Goal: Transaction & Acquisition: Purchase product/service

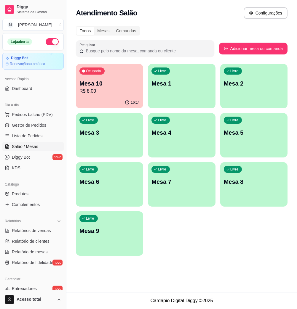
click at [41, 142] on link "Salão / Mesas" at bounding box center [32, 146] width 61 height 9
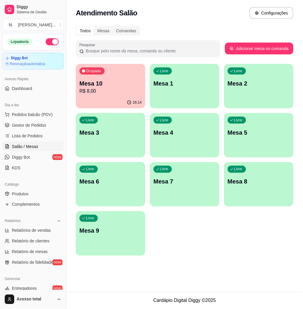
scroll to position [77, 0]
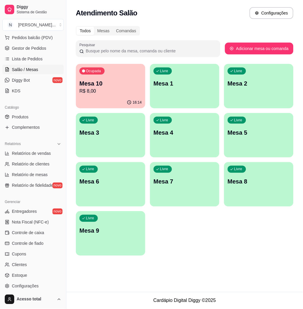
click at [194, 88] on div "Livre Mesa 1" at bounding box center [184, 82] width 69 height 37
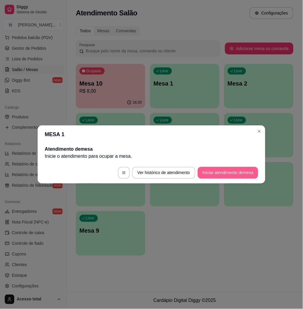
click at [236, 172] on button "Iniciar atendimento de mesa" at bounding box center [227, 173] width 60 height 12
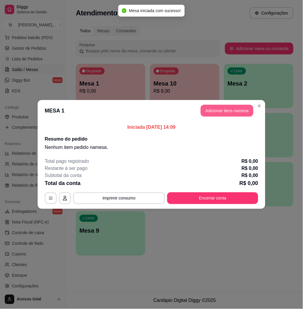
click at [209, 105] on button "Adicionar itens na mesa" at bounding box center [226, 111] width 53 height 12
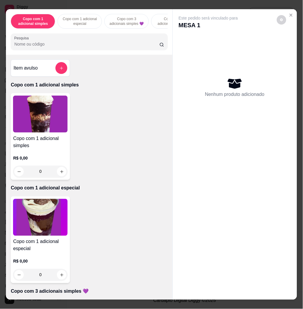
drag, startPoint x: 233, startPoint y: 116, endPoint x: 80, endPoint y: 170, distance: 162.1
click at [233, 116] on div "Nenhum produto adicionado" at bounding box center [234, 87] width 112 height 116
click at [111, 185] on p "Copo com 1 adicional especial" at bounding box center [89, 188] width 157 height 7
click at [105, 185] on p "Copo com 1 adicional especial" at bounding box center [89, 188] width 157 height 7
click at [105, 109] on div "Item avulso Copo com 1 adicional simples Copo com 1 adicional simples R$ 0,00 0…" at bounding box center [89, 177] width 166 height 245
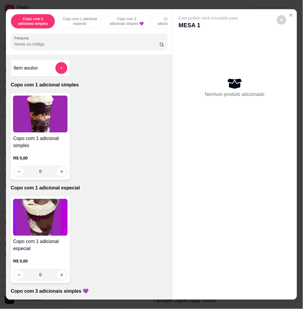
scroll to position [421, 0]
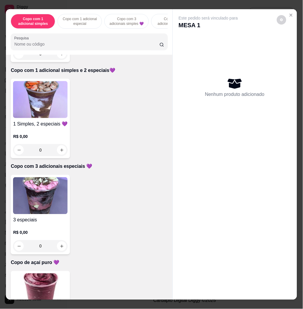
click at [105, 108] on div "1 Simples, 2 especiais 💜 R$ 0,00 0" at bounding box center [89, 119] width 157 height 80
drag, startPoint x: 105, startPoint y: 108, endPoint x: 90, endPoint y: 151, distance: 45.5
click at [87, 165] on div "Item avulso Copo com 1 adicional simples Copo com 1 adicional simples R$ 0,00 0…" at bounding box center [89, 177] width 166 height 245
click at [39, 103] on img at bounding box center [40, 99] width 54 height 37
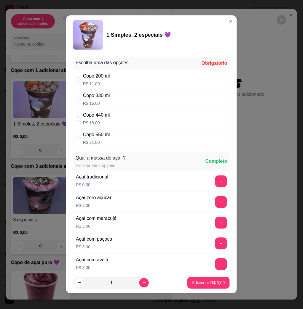
click at [104, 98] on div "Copo 330 ml" at bounding box center [96, 95] width 27 height 7
radio input "true"
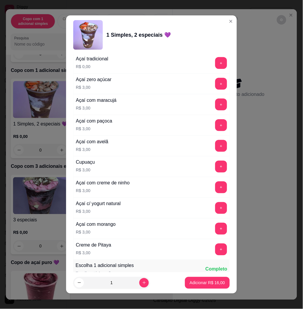
scroll to position [237, 0]
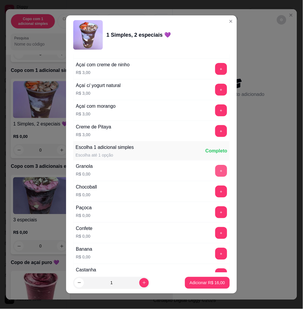
click at [215, 171] on button "+" at bounding box center [221, 171] width 12 height 12
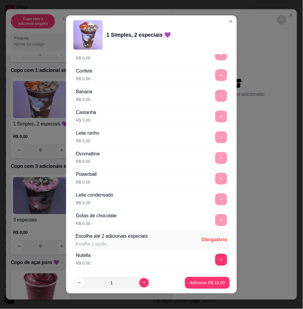
scroll to position [513, 0]
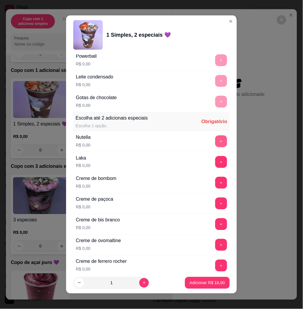
click at [215, 143] on button "+" at bounding box center [221, 142] width 12 height 12
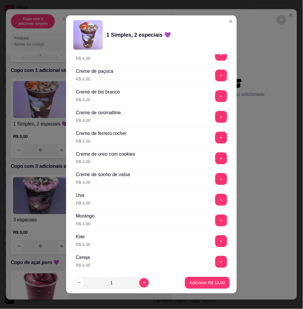
scroll to position [1453, 0]
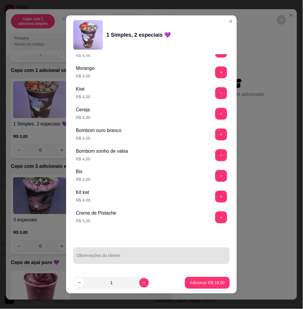
click at [181, 255] on input "Observações do cliente" at bounding box center [151, 258] width 149 height 6
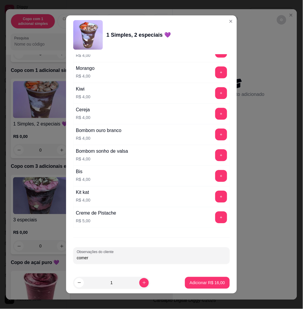
type input "comer"
click at [206, 284] on p "Adicionar R$ 16,00" at bounding box center [207, 283] width 34 height 6
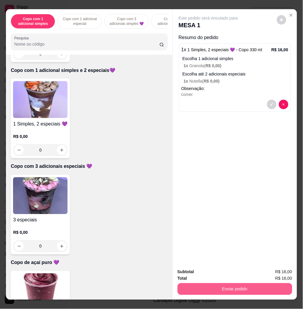
click at [212, 291] on button "Enviar pedido" at bounding box center [234, 289] width 115 height 12
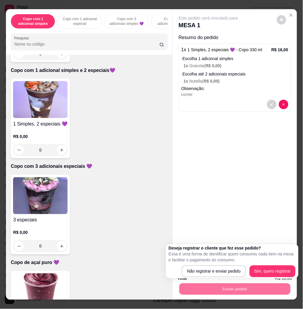
click at [213, 277] on body "Diggy Sistema de Gestão N Nalita Açaite ... Loja aberta Diggy Bot Renovação aut…" at bounding box center [151, 154] width 303 height 309
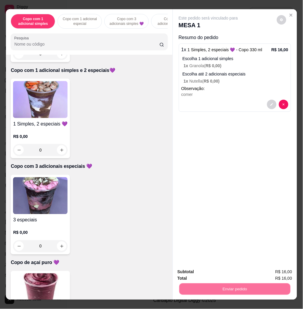
click at [213, 270] on button "Não registrar e enviar pedido" at bounding box center [215, 271] width 62 height 11
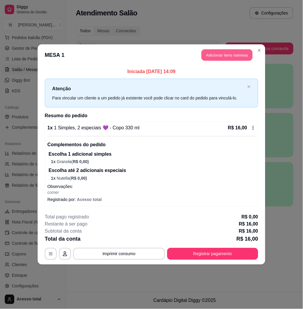
click at [240, 56] on button "Adicionar itens na mesa" at bounding box center [226, 55] width 51 height 12
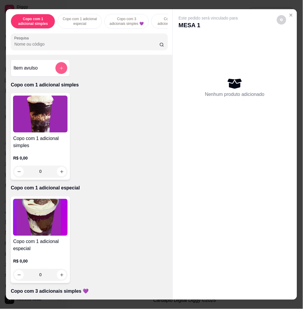
click at [59, 70] on icon "add-separate-item" at bounding box center [61, 68] width 4 height 4
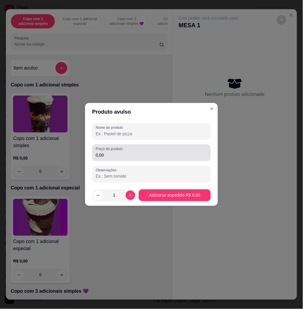
click at [136, 158] on div "0,00" at bounding box center [151, 153] width 111 height 12
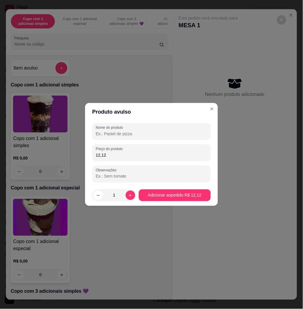
type input "12,12"
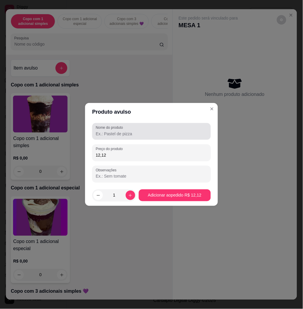
click at [148, 128] on div at bounding box center [151, 132] width 111 height 12
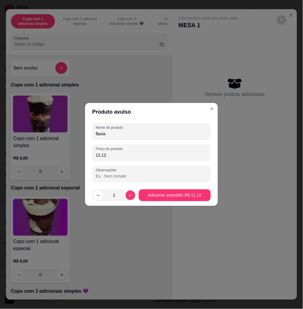
type input "flavia"
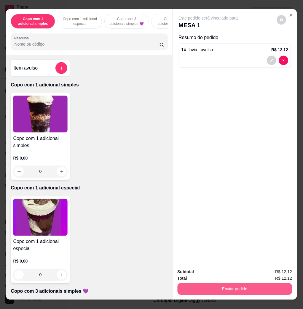
click at [248, 289] on button "Enviar pedido" at bounding box center [234, 289] width 115 height 12
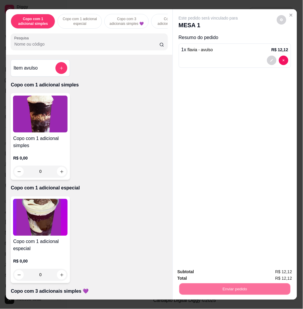
click at [229, 276] on button "Não registrar e enviar pedido" at bounding box center [215, 271] width 62 height 11
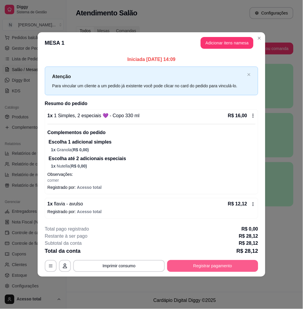
click at [232, 264] on button "Registrar pagamento" at bounding box center [212, 266] width 91 height 12
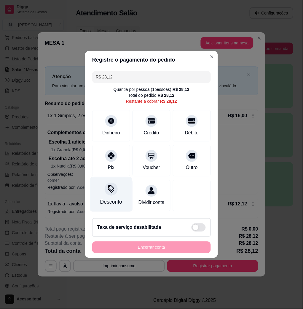
click at [117, 194] on div "Desconto" at bounding box center [111, 194] width 42 height 35
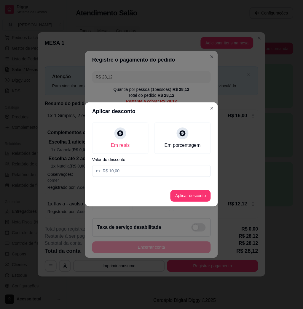
click at [135, 168] on input at bounding box center [151, 171] width 118 height 12
type input "0,12"
click at [187, 197] on button "Aplicar desconto" at bounding box center [190, 196] width 40 height 12
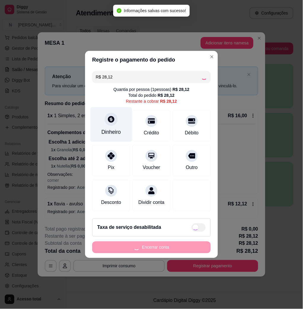
type input "R$ 28,00"
click at [107, 125] on div "Dinheiro" at bounding box center [111, 124] width 42 height 35
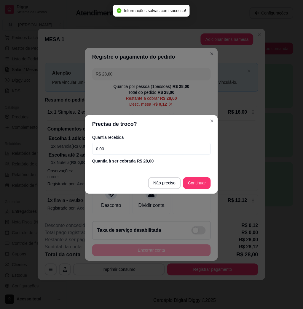
click at [128, 146] on input "0,00" at bounding box center [151, 149] width 118 height 12
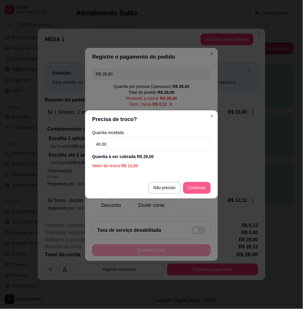
type input "40,00"
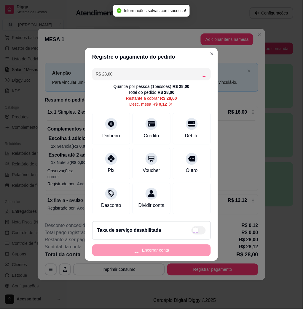
type input "R$ 0,00"
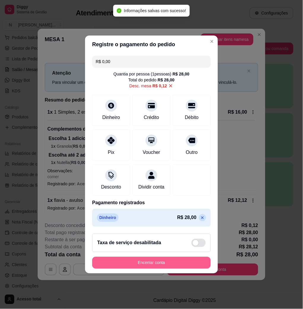
click at [175, 264] on button "Encerrar conta" at bounding box center [151, 263] width 118 height 12
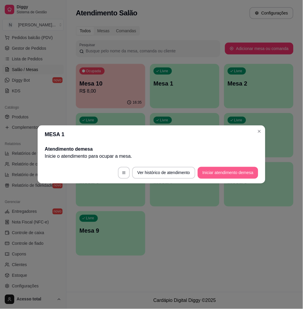
click at [239, 174] on button "Iniciar atendimento de mesa" at bounding box center [227, 173] width 60 height 12
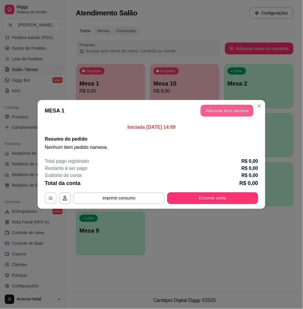
click at [226, 110] on button "Adicionar itens na mesa" at bounding box center [226, 111] width 53 height 12
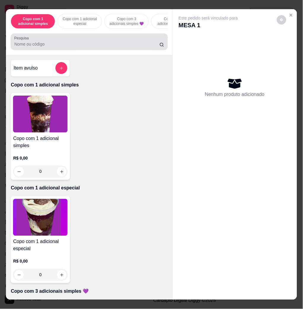
click at [134, 39] on div at bounding box center [88, 42] width 149 height 12
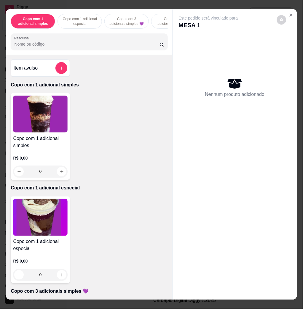
type input "v"
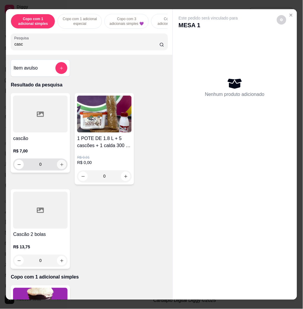
type input "casc"
click at [62, 169] on button "increase-product-quantity" at bounding box center [61, 164] width 9 height 9
type input "1"
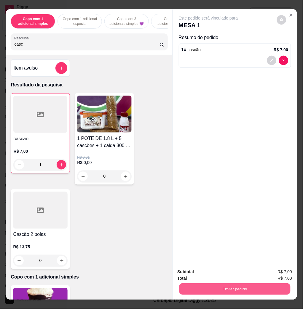
click at [215, 283] on button "Enviar pedido" at bounding box center [234, 289] width 111 height 12
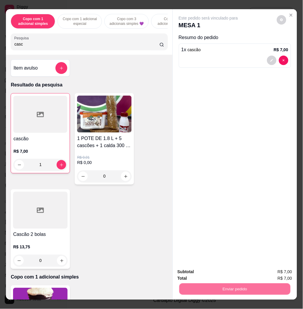
click at [210, 276] on button "Não registrar e enviar pedido" at bounding box center [214, 271] width 60 height 11
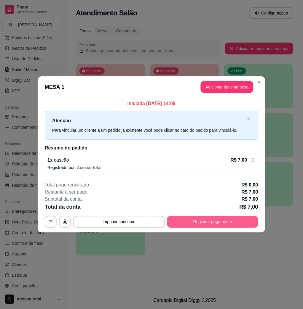
click at [233, 224] on button "Registrar pagamento" at bounding box center [212, 222] width 91 height 12
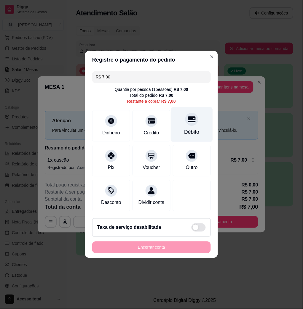
click at [184, 128] on div "Débito" at bounding box center [191, 132] width 15 height 8
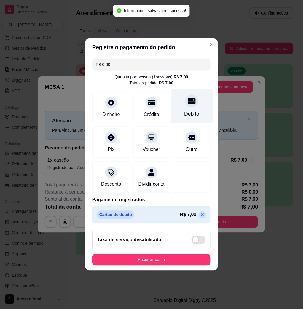
type input "R$ 0,00"
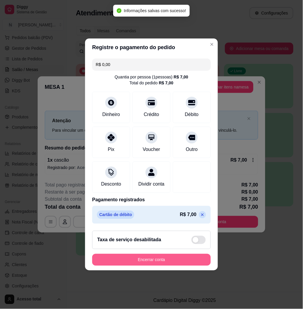
click at [185, 260] on button "Encerrar conta" at bounding box center [151, 260] width 118 height 12
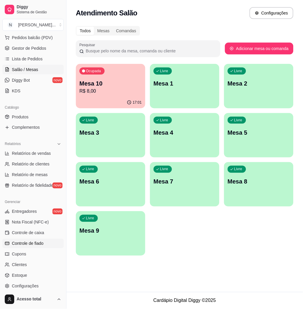
click at [35, 243] on span "Controle de fiado" at bounding box center [28, 244] width 32 height 6
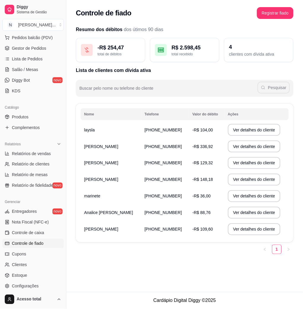
click at [141, 233] on td "[PHONE_NUMBER]" at bounding box center [165, 229] width 48 height 17
click at [237, 228] on button "Ver detalhes do cliente" at bounding box center [254, 229] width 53 height 12
click at [36, 69] on span "Salão / Mesas" at bounding box center [25, 70] width 26 height 6
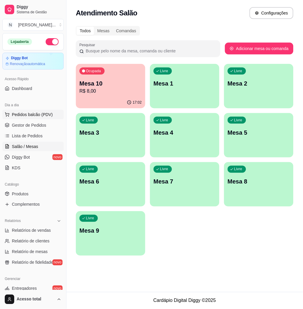
click at [45, 118] on button "Pedidos balcão (PDV)" at bounding box center [32, 114] width 61 height 9
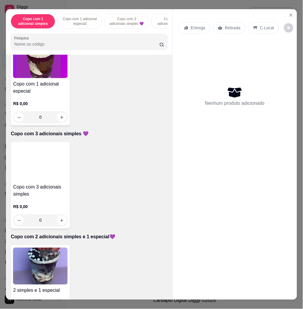
scroll to position [276, 0]
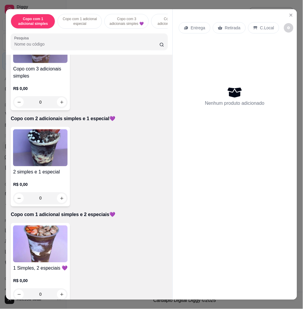
click at [52, 234] on img at bounding box center [40, 244] width 54 height 37
click at [32, 160] on img at bounding box center [40, 147] width 54 height 37
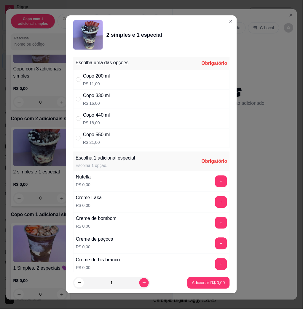
click at [125, 109] on div "Copo 440 ml R$ 18,00" at bounding box center [151, 119] width 156 height 20
radio input "true"
click at [127, 103] on div "Copo 330 ml R$ 16,00" at bounding box center [151, 99] width 156 height 20
radio input "true"
radio input "false"
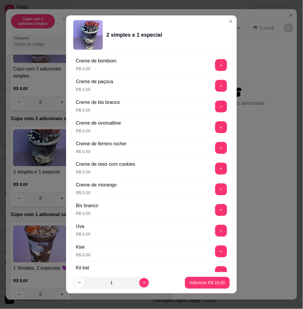
scroll to position [197, 0]
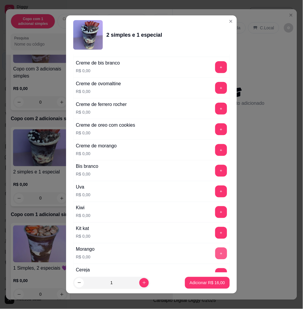
click at [215, 257] on button "+" at bounding box center [221, 254] width 12 height 12
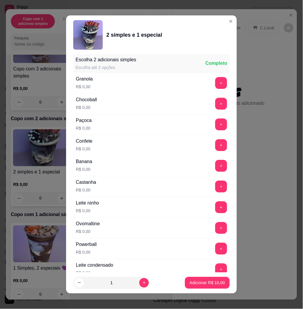
scroll to position [3, 0]
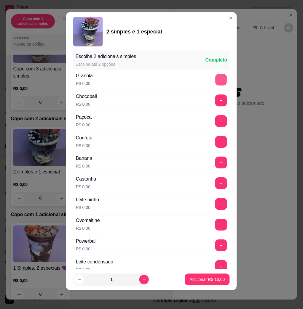
click at [215, 78] on button "+" at bounding box center [221, 80] width 12 height 12
click at [215, 264] on button "+" at bounding box center [221, 266] width 12 height 12
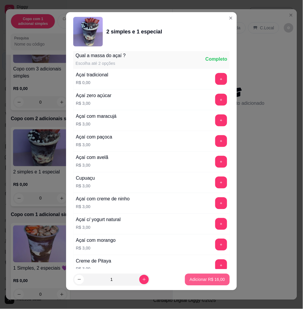
click at [208, 284] on button "Adicionar R$ 16,00" at bounding box center [207, 280] width 45 height 12
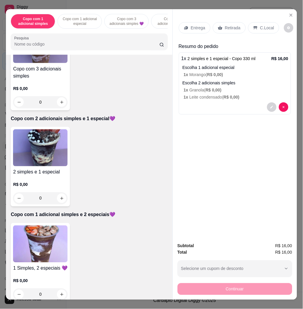
click at [195, 25] on p "Entrega" at bounding box center [198, 28] width 15 height 6
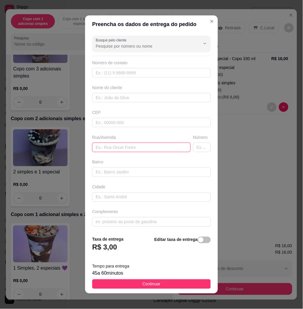
click at [106, 147] on input "text" at bounding box center [141, 147] width 98 height 9
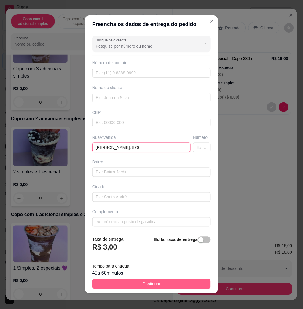
type input "[PERSON_NAME], 876"
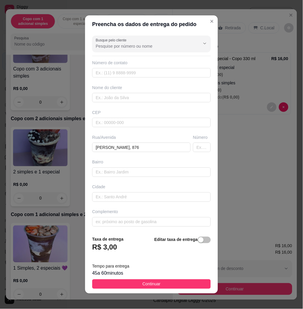
drag, startPoint x: 170, startPoint y: 282, endPoint x: 177, endPoint y: 279, distance: 8.0
click at [170, 282] on button "Continuar" at bounding box center [151, 283] width 118 height 9
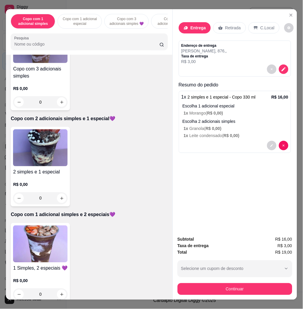
click at [202, 278] on div "Subtotal R$ 16,00 Taxa de entrega R$ 3,00 Total R$ 19,00 Selecione um cupom de …" at bounding box center [234, 265] width 115 height 59
click at [205, 282] on div "Continuar" at bounding box center [234, 288] width 115 height 13
click at [215, 276] on div "Subtotal R$ 16,00 Taxa de entrega R$ 3,00 Total R$ 19,00 Selecione um cupom de …" at bounding box center [234, 265] width 115 height 59
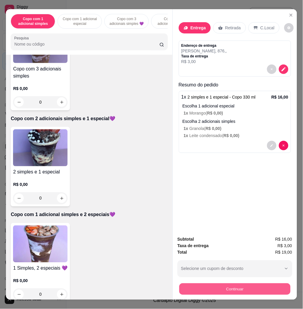
click at [217, 284] on button "Continuar" at bounding box center [234, 289] width 111 height 12
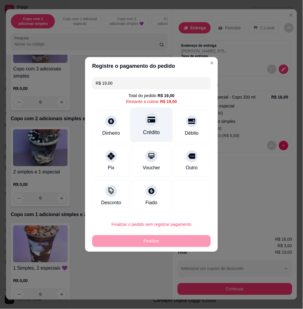
click at [154, 127] on div "Crédito" at bounding box center [152, 125] width 42 height 35
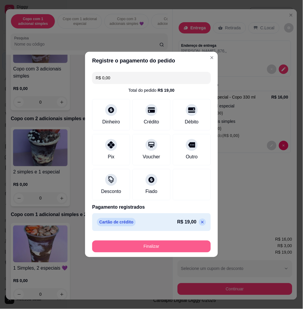
click at [132, 243] on button "Finalizar" at bounding box center [151, 247] width 118 height 12
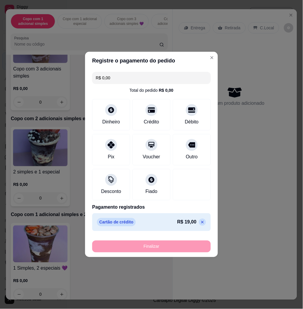
type input "-R$ 19,00"
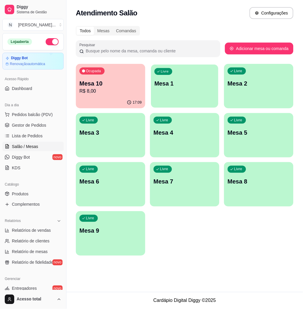
click at [183, 103] on div "button" at bounding box center [184, 104] width 67 height 7
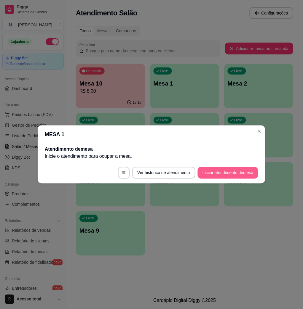
click at [221, 172] on button "Iniciar atendimento de mesa" at bounding box center [227, 173] width 60 height 12
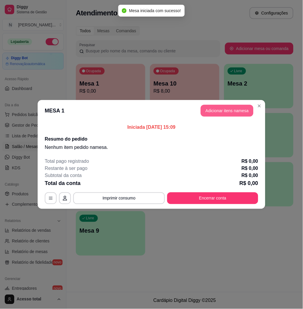
click at [223, 105] on button "Adicionar itens na mesa" at bounding box center [226, 111] width 53 height 12
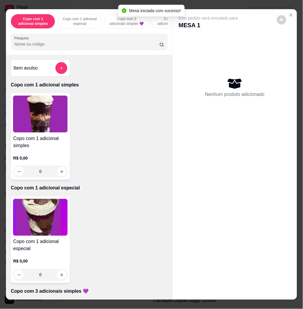
drag, startPoint x: 63, startPoint y: 47, endPoint x: 64, endPoint y: 44, distance: 3.5
click at [62, 45] on input "Pesquisa" at bounding box center [86, 44] width 145 height 6
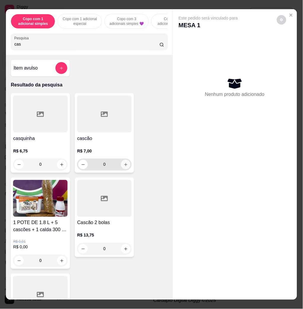
type input "cas"
click at [123, 165] on icon "increase-product-quantity" at bounding box center [125, 165] width 4 height 4
type input "1"
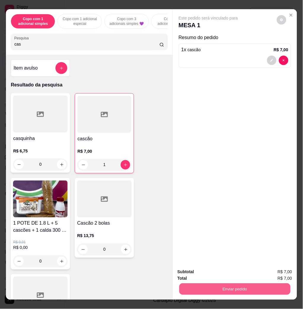
click at [234, 284] on button "Enviar pedido" at bounding box center [234, 289] width 111 height 12
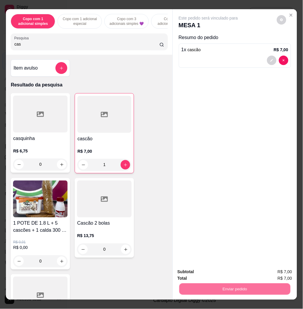
click at [236, 274] on button "Não registrar e enviar pedido" at bounding box center [214, 271] width 60 height 11
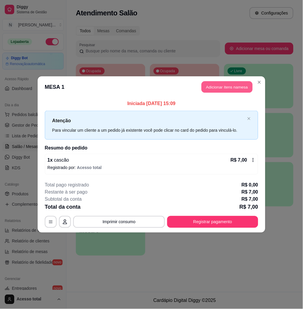
click at [213, 89] on button "Adicionar itens na mesa" at bounding box center [226, 87] width 51 height 12
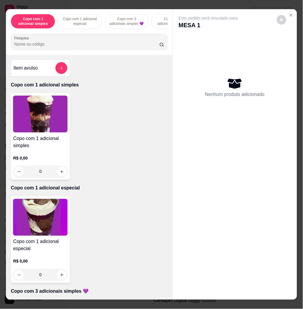
drag, startPoint x: 134, startPoint y: 57, endPoint x: 135, endPoint y: 45, distance: 12.2
click at [134, 48] on div "Copo com 1 adicional simples Copo com 1 adicional especial Copo com 3 adicionai…" at bounding box center [89, 32] width 166 height 46
click at [137, 43] on div at bounding box center [88, 42] width 149 height 12
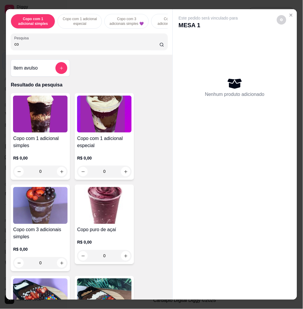
type input "c"
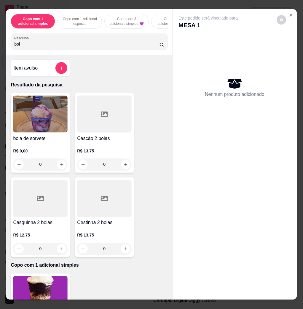
type input "bol"
click at [54, 125] on img at bounding box center [40, 114] width 54 height 37
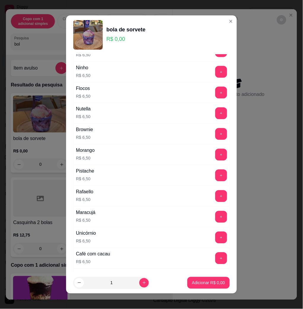
scroll to position [197, 0]
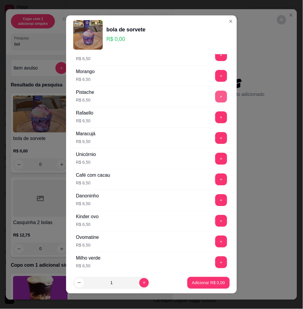
click at [215, 97] on button "+" at bounding box center [221, 97] width 12 height 12
click at [216, 280] on button "Adicionar R$ 6,50" at bounding box center [208, 283] width 42 height 12
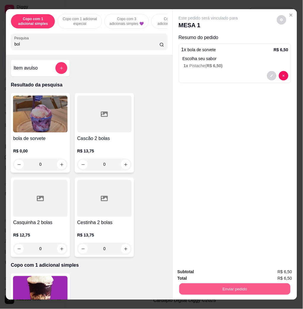
click at [249, 283] on button "Enviar pedido" at bounding box center [234, 289] width 111 height 12
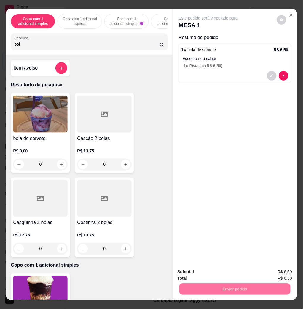
click at [237, 276] on button "Não registrar e enviar pedido" at bounding box center [214, 271] width 60 height 11
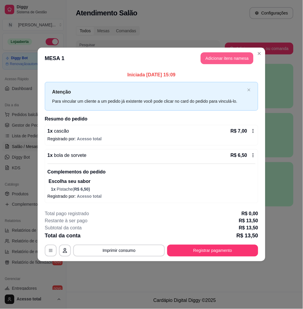
click at [242, 58] on button "Adicionar itens na mesa" at bounding box center [226, 58] width 53 height 12
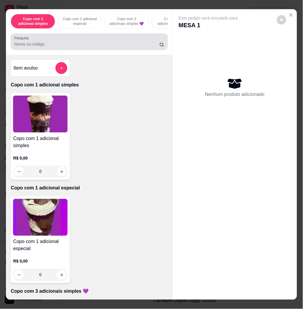
click at [111, 48] on div at bounding box center [88, 42] width 149 height 12
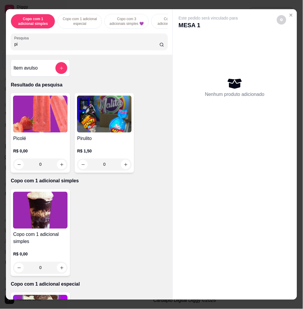
type input "pi"
click at [38, 132] on img at bounding box center [40, 114] width 54 height 37
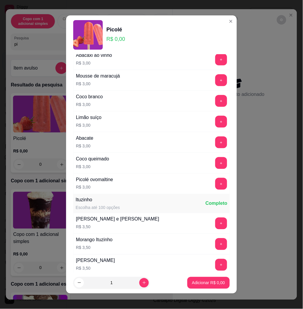
scroll to position [474, 0]
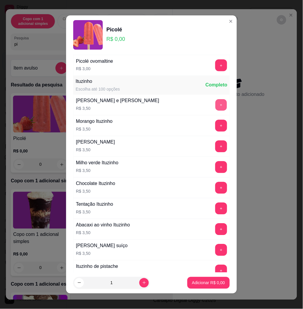
click at [215, 106] on button "+" at bounding box center [221, 105] width 12 height 12
click at [194, 283] on p "Adicionar R$ 3,50" at bounding box center [208, 283] width 32 height 6
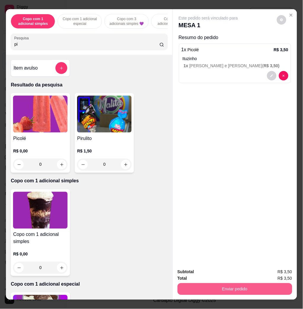
click at [216, 288] on button "Enviar pedido" at bounding box center [234, 289] width 115 height 12
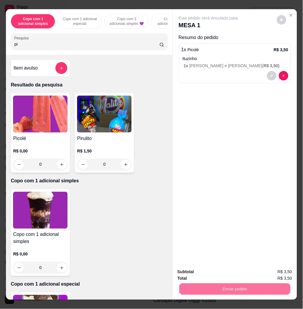
click at [217, 274] on button "Não registrar e enviar pedido" at bounding box center [215, 271] width 62 height 11
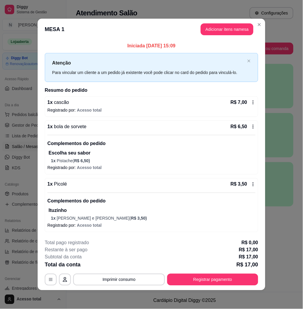
click at [210, 34] on button "Adicionar itens na mesa" at bounding box center [226, 29] width 53 height 12
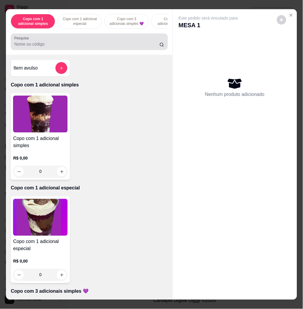
click at [78, 50] on div "Pesquisa" at bounding box center [89, 41] width 157 height 17
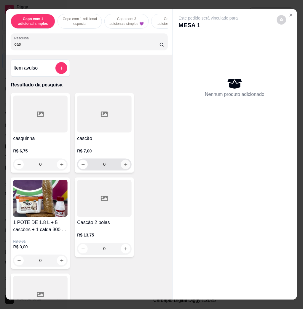
type input "cas"
click at [123, 166] on icon "increase-product-quantity" at bounding box center [125, 165] width 4 height 4
type input "1"
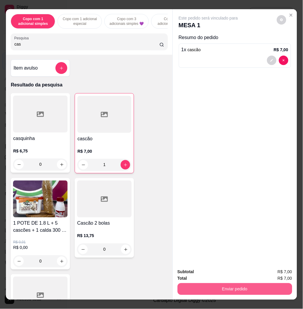
click at [227, 283] on button "Enviar pedido" at bounding box center [234, 289] width 115 height 12
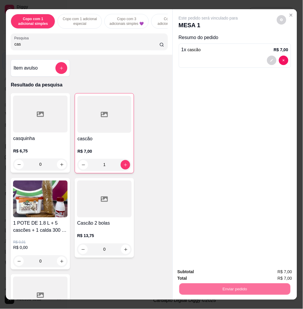
click at [221, 273] on button "Não registrar e enviar pedido" at bounding box center [215, 271] width 62 height 11
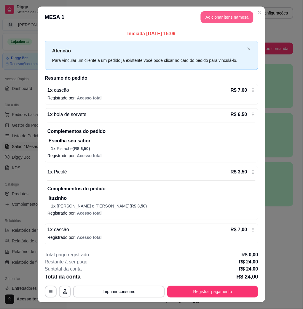
click at [234, 20] on button "Adicionar itens na mesa" at bounding box center [226, 17] width 53 height 12
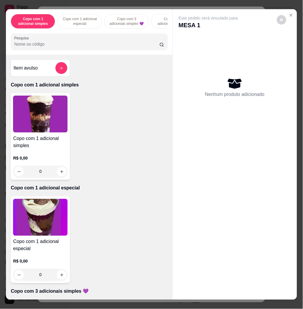
click at [102, 44] on input "Pesquisa" at bounding box center [86, 44] width 145 height 6
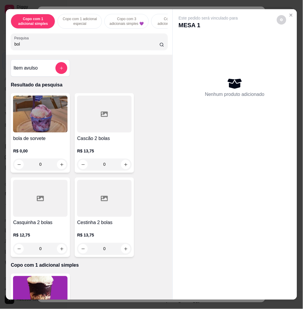
type input "bol"
click at [45, 115] on img at bounding box center [40, 114] width 54 height 37
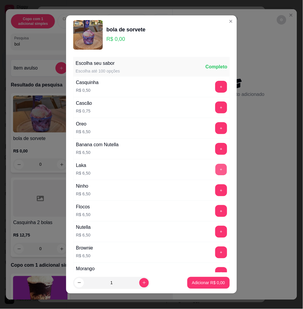
click at [215, 168] on button "+" at bounding box center [221, 170] width 12 height 12
click at [216, 285] on button "Adicionar R$ 6,50" at bounding box center [208, 283] width 41 height 12
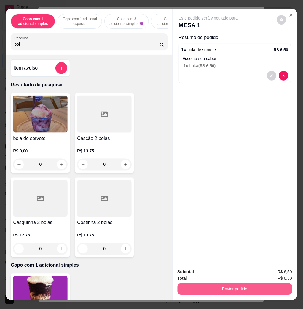
click at [238, 283] on button "Enviar pedido" at bounding box center [234, 289] width 115 height 12
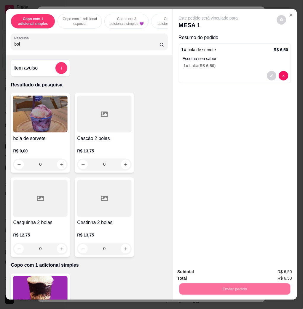
click at [230, 273] on button "Não registrar e enviar pedido" at bounding box center [214, 271] width 60 height 11
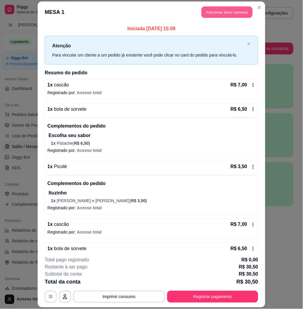
click at [209, 12] on button "Adicionar itens na mesa" at bounding box center [226, 13] width 51 height 12
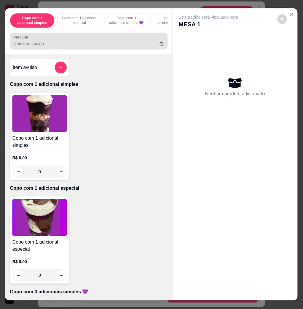
click at [117, 45] on input "Pesquisa" at bounding box center [87, 44] width 146 height 6
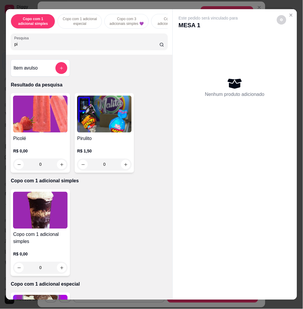
type input "pi"
click at [34, 122] on img at bounding box center [40, 114] width 54 height 37
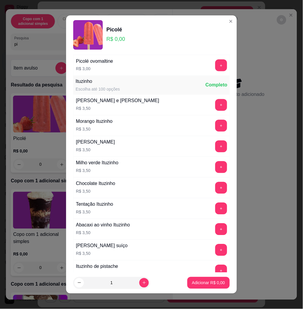
click at [210, 203] on div "Tentação Ituzinho R$ 3,50 +" at bounding box center [151, 208] width 156 height 21
click at [215, 208] on button "+" at bounding box center [221, 209] width 12 height 12
click at [192, 283] on p "Adicionar R$ 3,50" at bounding box center [208, 283] width 33 height 6
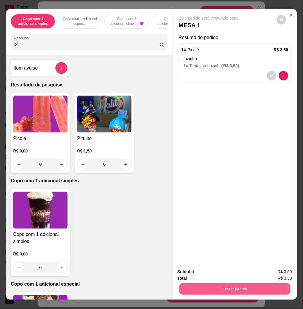
click at [211, 287] on button "Enviar pedido" at bounding box center [234, 289] width 111 height 12
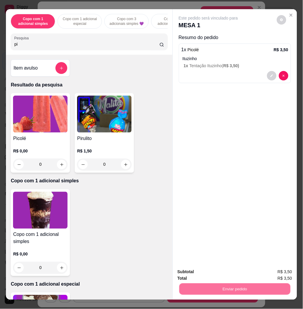
click at [210, 270] on button "Não registrar e enviar pedido" at bounding box center [214, 271] width 60 height 11
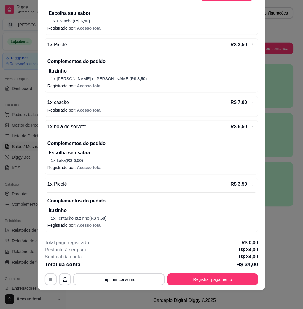
scroll to position [72, 0]
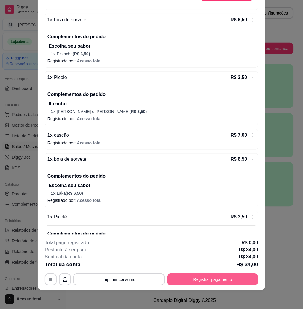
click at [205, 279] on button "Registrar pagamento" at bounding box center [212, 280] width 91 height 12
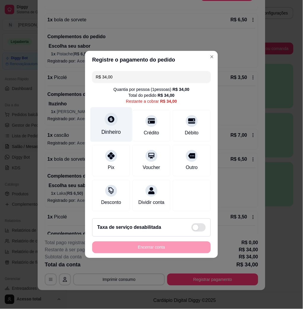
click at [98, 118] on div "Dinheiro" at bounding box center [111, 124] width 42 height 35
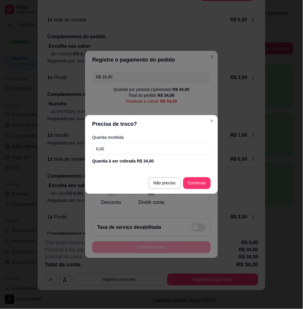
click at [124, 148] on input "0,00" at bounding box center [151, 149] width 118 height 12
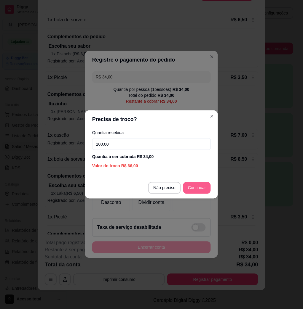
type input "100,00"
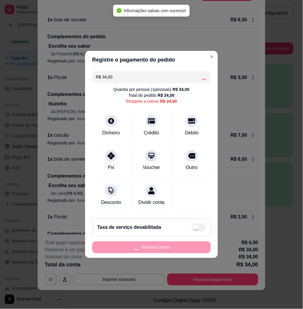
type input "R$ 0,00"
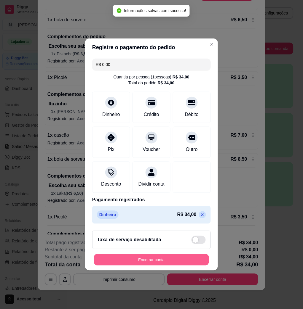
click at [191, 266] on button "Encerrar conta" at bounding box center [151, 260] width 115 height 12
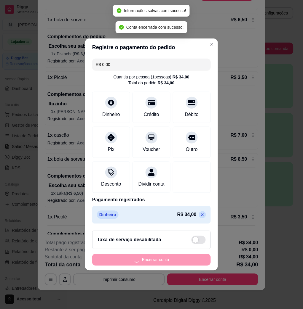
scroll to position [0, 0]
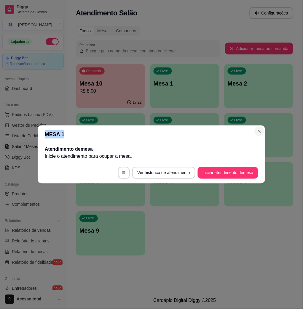
drag, startPoint x: 247, startPoint y: 128, endPoint x: 258, endPoint y: 131, distance: 11.2
click at [258, 131] on section "MESA 1 Atendimento de mesa Inicie o atendimento para ocupar a mesa . Ver histór…" at bounding box center [151, 155] width 227 height 58
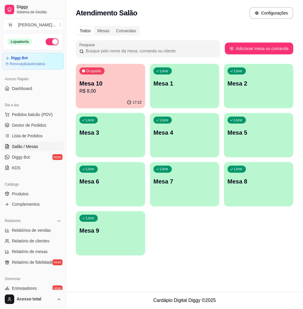
click at [143, 82] on div "Ocupada Mesa 10 R$ 8,00" at bounding box center [110, 80] width 69 height 33
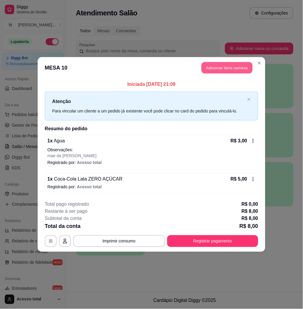
click at [230, 63] on button "Adicionar itens na mesa" at bounding box center [226, 68] width 51 height 12
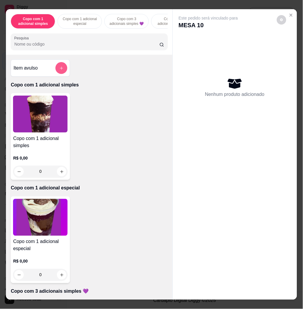
click at [55, 68] on button "add-separate-item" at bounding box center [61, 68] width 12 height 12
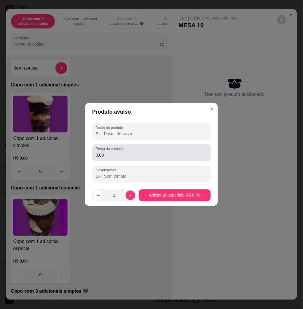
click at [108, 149] on label "Preço do produto" at bounding box center [110, 149] width 29 height 5
click at [108, 152] on input "0,00" at bounding box center [151, 155] width 111 height 6
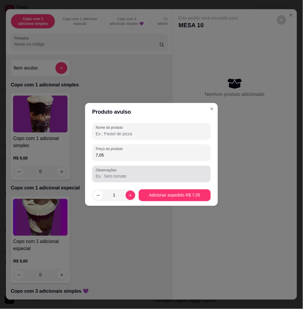
type input "7,05"
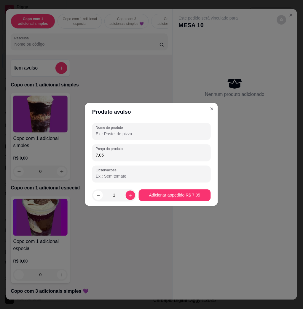
click at [149, 120] on header "Produto avulso" at bounding box center [151, 112] width 133 height 18
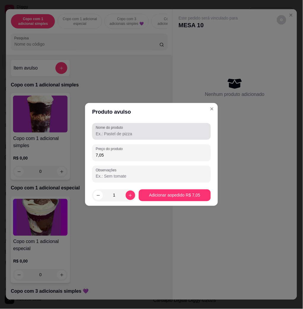
click at [149, 131] on input "Nome do produto" at bounding box center [151, 134] width 111 height 6
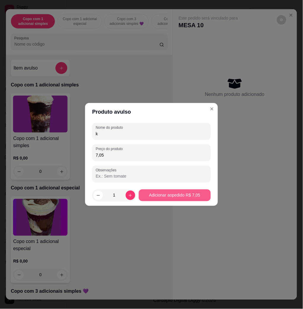
type input "k"
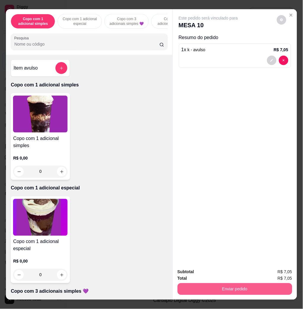
click at [215, 288] on button "Enviar pedido" at bounding box center [234, 289] width 115 height 12
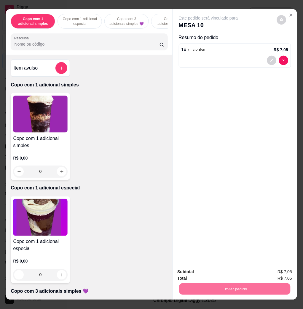
click at [210, 272] on button "Não registrar e enviar pedido" at bounding box center [214, 271] width 60 height 11
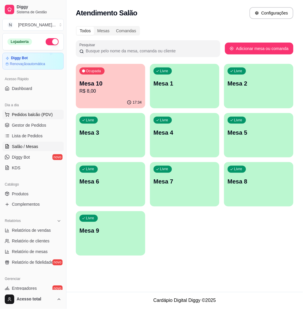
click at [50, 113] on span "Pedidos balcão (PDV)" at bounding box center [32, 115] width 41 height 6
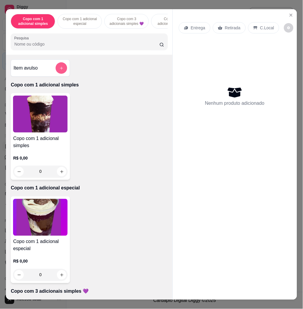
click at [56, 71] on button "add-separate-item" at bounding box center [62, 68] width 12 height 12
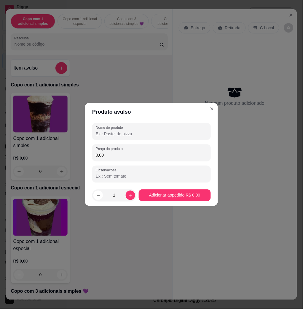
click at [116, 155] on input "0,00" at bounding box center [151, 155] width 111 height 6
type input "16,44"
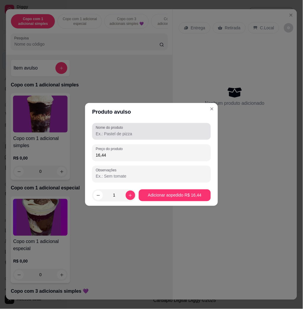
drag, startPoint x: 122, startPoint y: 136, endPoint x: 119, endPoint y: 135, distance: 3.5
click at [122, 135] on div "Nome do produto" at bounding box center [151, 131] width 118 height 17
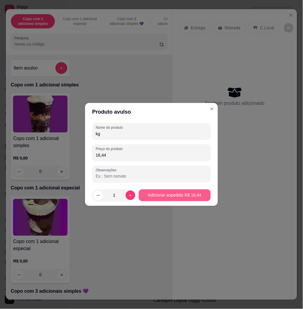
type input "kg"
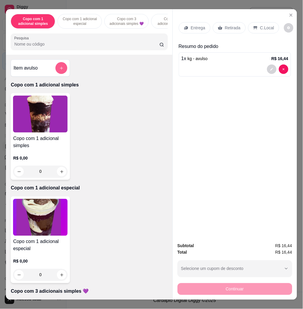
click at [59, 70] on icon "add-separate-item" at bounding box center [61, 68] width 4 height 4
click at [122, 155] on input "0,00" at bounding box center [151, 155] width 113 height 6
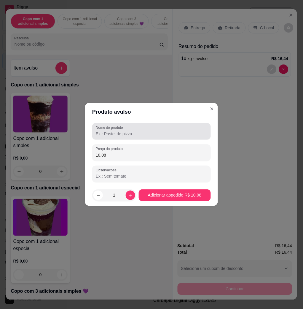
type input "10,08"
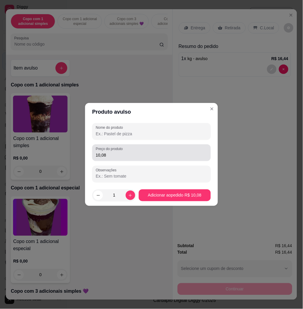
click at [152, 146] on div "Preço do produto 10,08" at bounding box center [151, 152] width 118 height 17
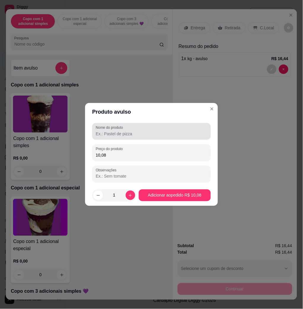
click at [152, 137] on div "Nome do produto" at bounding box center [151, 131] width 118 height 17
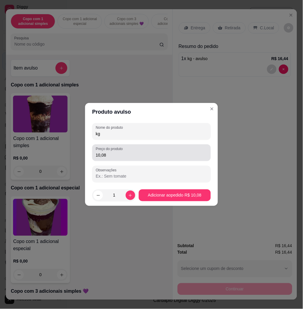
type input "kg"
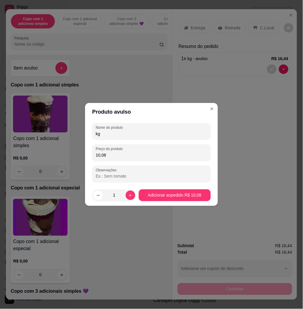
click at [148, 154] on input "10,08" at bounding box center [151, 155] width 111 height 6
type input "10,00"
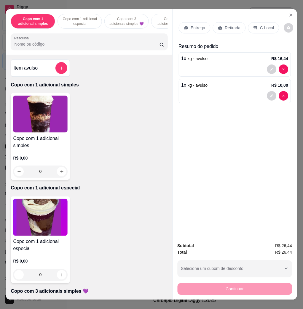
click at [266, 25] on p "C.Local" at bounding box center [267, 28] width 14 height 6
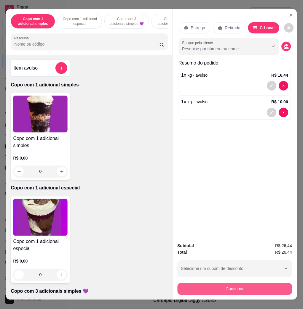
click at [249, 288] on button "Continuar" at bounding box center [234, 289] width 115 height 12
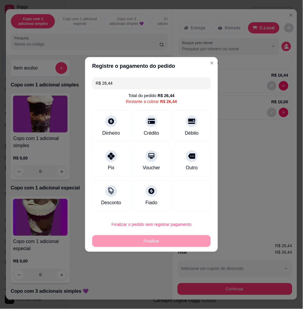
click at [184, 80] on input "R$ 26,44" at bounding box center [151, 83] width 111 height 12
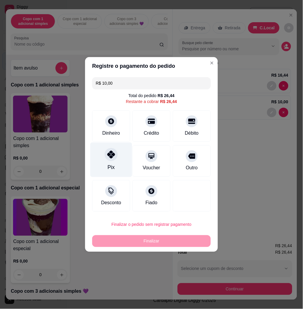
click at [107, 156] on icon at bounding box center [111, 155] width 8 height 8
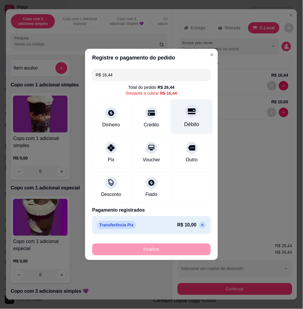
click at [188, 115] on icon at bounding box center [192, 111] width 8 height 8
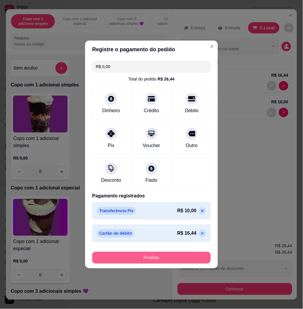
click at [131, 257] on button "Finalizar" at bounding box center [151, 258] width 118 height 12
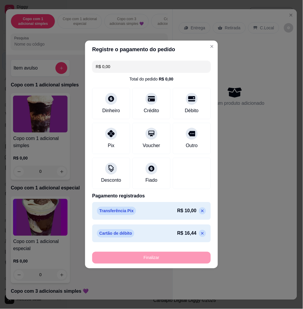
type input "-R$ 26,44"
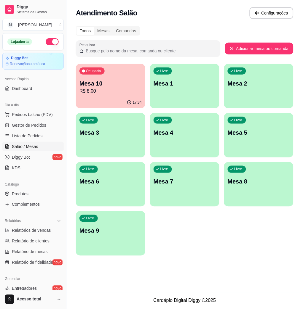
click at [128, 72] on div "Ocupada Mesa 10 R$ 8,00" at bounding box center [110, 80] width 69 height 33
click at [48, 113] on span "Pedidos balcão (PDV)" at bounding box center [32, 115] width 41 height 6
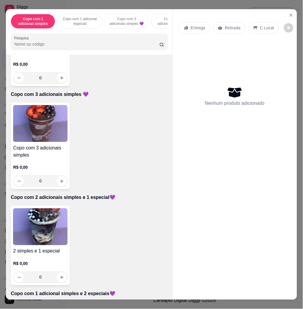
scroll to position [237, 0]
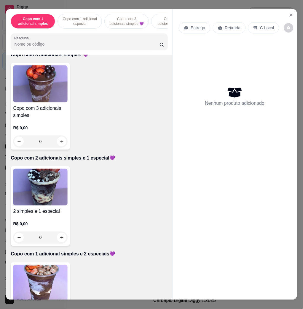
click at [46, 209] on div "2 simples e 1 especial R$ 0,00 0" at bounding box center [40, 206] width 59 height 80
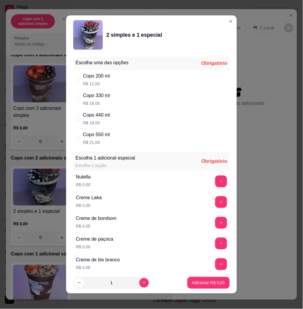
click at [97, 117] on div "Copo 440 ml" at bounding box center [96, 115] width 27 height 7
radio input "true"
click at [215, 181] on button "+" at bounding box center [221, 182] width 12 height 12
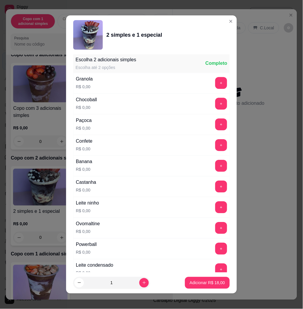
scroll to position [3, 0]
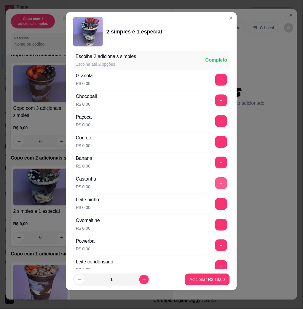
click at [215, 181] on button "+" at bounding box center [221, 184] width 12 height 12
click at [215, 230] on button "+" at bounding box center [221, 225] width 12 height 12
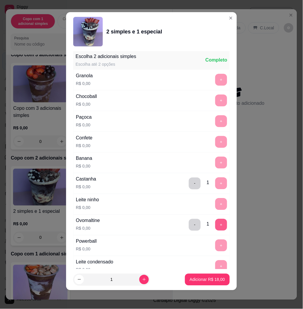
scroll to position [759, 0]
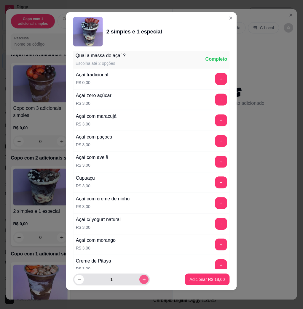
click at [140, 278] on button "increase-product-quantity" at bounding box center [143, 279] width 9 height 9
type input "2"
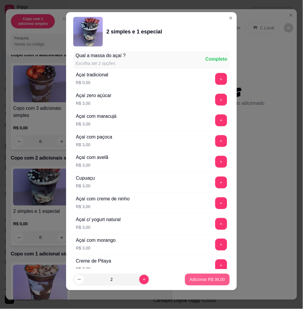
click at [202, 275] on button "Adicionar R$ 36,00" at bounding box center [207, 280] width 45 height 12
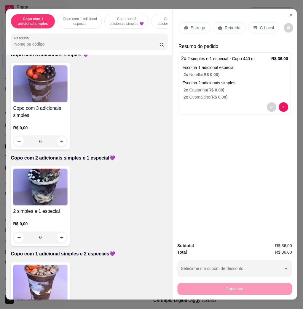
click at [185, 26] on icon at bounding box center [186, 27] width 5 height 5
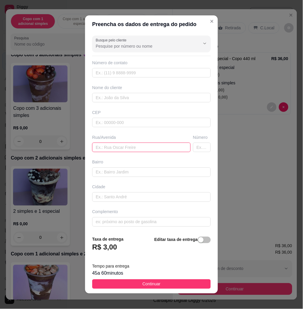
click at [122, 149] on input "text" at bounding box center [141, 147] width 98 height 9
paste input "[15:33[DATE]] [PERSON_NAME]: [STREET_ADDRESS][PERSON_NAME] Nova alvorada [15:33…"
drag, startPoint x: 111, startPoint y: 147, endPoint x: 155, endPoint y: 153, distance: 44.7
click at [155, 153] on div "Busque pelo cliente Número de contato Nome do cliente CEP Rua/Avenida [15:33[DA…" at bounding box center [151, 132] width 133 height 198
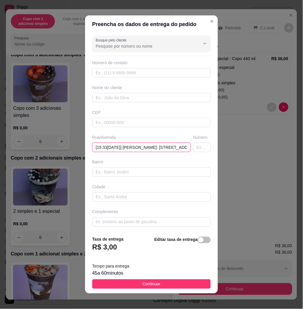
click at [157, 148] on input "[15:33[DATE]] [PERSON_NAME]: [STREET_ADDRESS][PERSON_NAME] Nova alvorada [15:33…" at bounding box center [141, 147] width 98 height 9
drag, startPoint x: 157, startPoint y: 147, endPoint x: 94, endPoint y: 143, distance: 63.5
click at [94, 143] on input "[15:33[DATE]] [PERSON_NAME]: [STREET_ADDRESS][PERSON_NAME] Nova alvorada [15:33…" at bounding box center [141, 147] width 98 height 9
drag, startPoint x: 114, startPoint y: 148, endPoint x: 221, endPoint y: 142, distance: 107.0
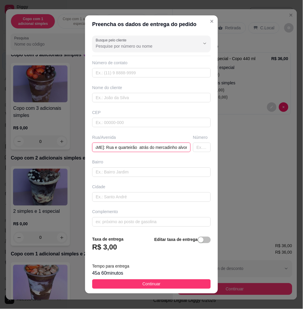
click at [221, 142] on div "Preencha os dados de entrega do pedido Busque pelo cliente Número de contato No…" at bounding box center [151, 154] width 303 height 309
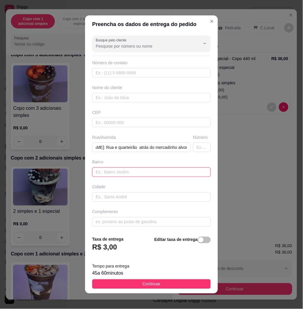
click at [131, 173] on input "text" at bounding box center [151, 172] width 118 height 9
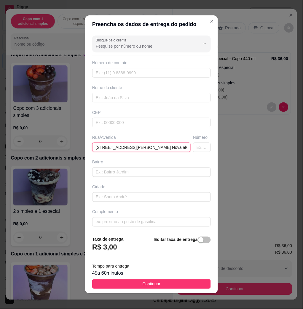
drag, startPoint x: 93, startPoint y: 147, endPoint x: -23, endPoint y: 123, distance: 118.8
click at [0, 123] on html "Diggy Sistema de Gestão N Nalita Açaite ... Loja aberta Diggy Bot Renovação aut…" at bounding box center [151, 154] width 303 height 309
drag, startPoint x: 92, startPoint y: 145, endPoint x: 104, endPoint y: 163, distance: 22.1
click at [104, 163] on div "Busque pelo cliente Número de contato Nome do cliente CEP Rua/[STREET_ADDRESS][…" at bounding box center [151, 132] width 133 height 198
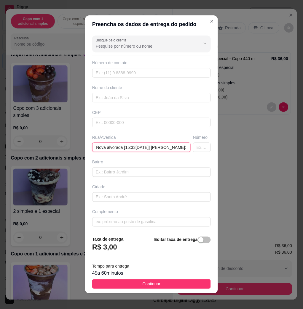
drag, startPoint x: 165, startPoint y: 148, endPoint x: 101, endPoint y: 150, distance: 64.3
click at [101, 150] on input "[STREET_ADDRESS][PERSON_NAME] Nova alvorada [15:33[DATE]] [PERSON_NAME]: Rua e …" at bounding box center [141, 147] width 98 height 9
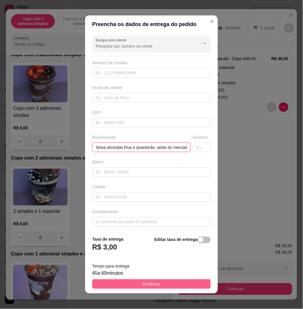
type input "[STREET_ADDRESS][PERSON_NAME] Nova alvorada Rua e quarteirão atrás do mercadinh…"
click at [149, 281] on span "Continuar" at bounding box center [151, 284] width 18 height 7
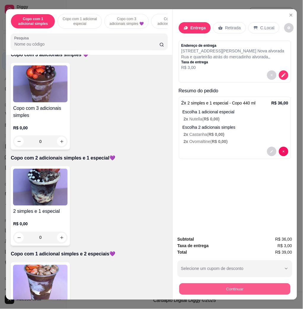
click at [227, 283] on button "Continuar" at bounding box center [234, 289] width 111 height 12
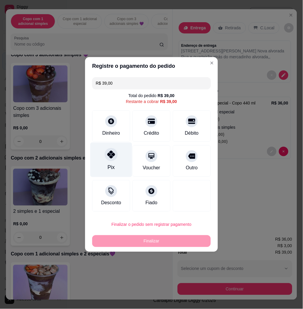
click at [118, 162] on div "Pix" at bounding box center [111, 160] width 42 height 35
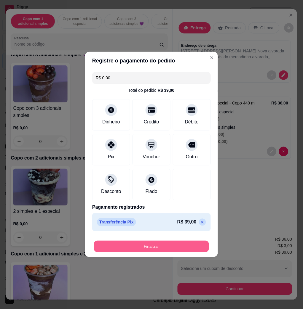
click at [159, 248] on button "Finalizar" at bounding box center [151, 247] width 115 height 12
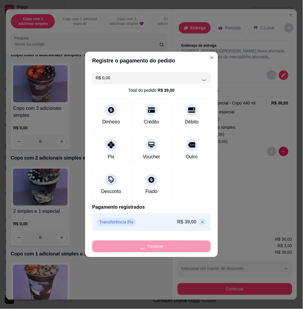
type input "-R$ 39,00"
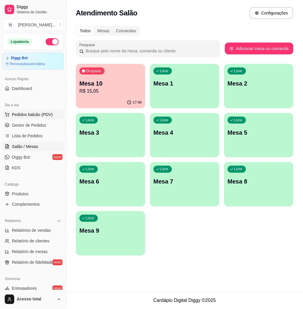
click at [52, 113] on button "Pedidos balcão (PDV)" at bounding box center [32, 114] width 61 height 9
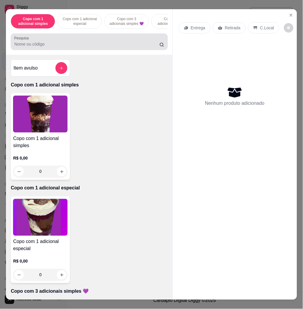
click at [76, 43] on div at bounding box center [88, 42] width 149 height 12
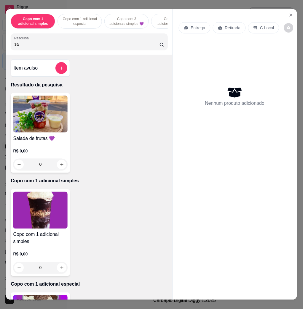
type input "sa"
click at [41, 122] on img at bounding box center [40, 114] width 54 height 37
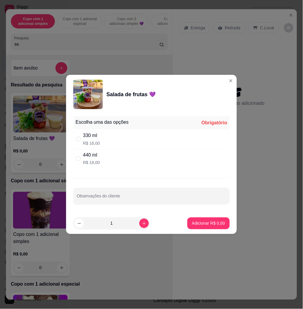
click at [176, 139] on div "330 ml R$ 16,00" at bounding box center [151, 139] width 156 height 20
radio input "true"
click at [224, 226] on footer "1 Adicionar R$ 16,00" at bounding box center [151, 223] width 171 height 21
click at [217, 224] on button "Adicionar R$ 16,00" at bounding box center [207, 224] width 45 height 12
type input "1"
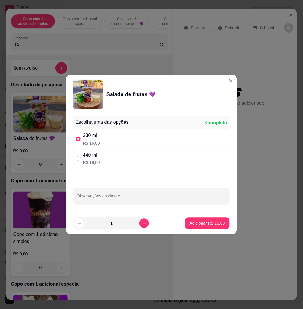
type input "1"
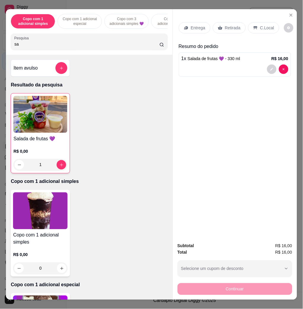
click at [195, 26] on p "Entrega" at bounding box center [198, 28] width 15 height 6
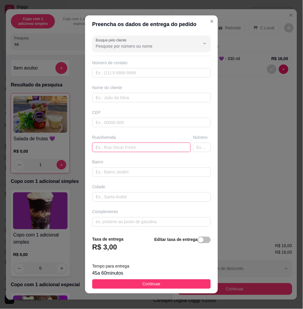
click at [141, 148] on input "text" at bounding box center [141, 147] width 98 height 9
paste input "Eramos Sanches bairro housome 307"
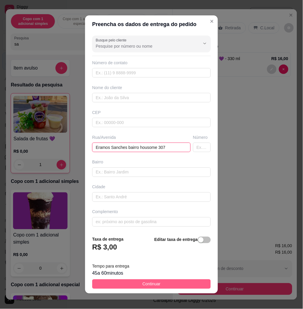
type input "Eramos Sanches bairro housome 307"
click at [168, 284] on button "Continuar" at bounding box center [151, 283] width 118 height 9
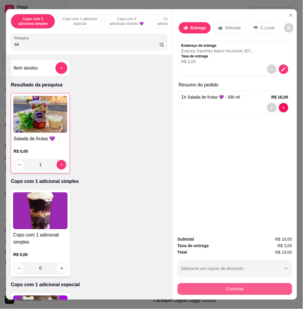
click at [233, 283] on button "Continuar" at bounding box center [234, 289] width 115 height 12
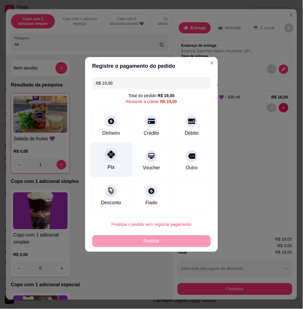
click at [116, 170] on div "Pix" at bounding box center [111, 160] width 42 height 35
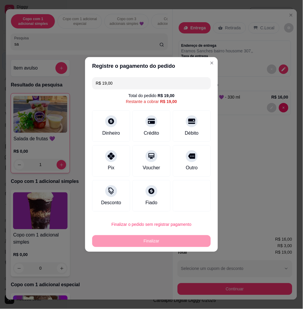
type input "R$ 0,00"
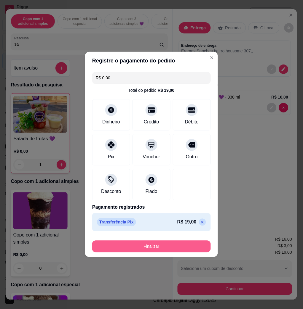
click at [188, 242] on button "Finalizar" at bounding box center [151, 247] width 118 height 12
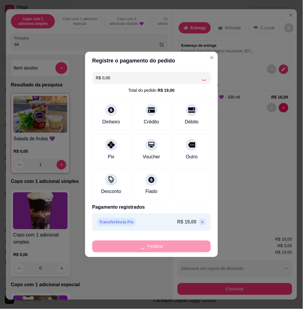
type input "0"
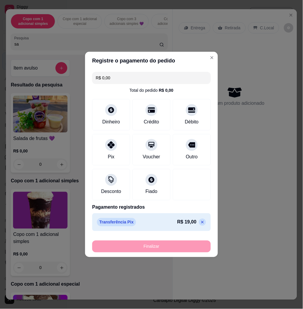
type input "-R$ 19,00"
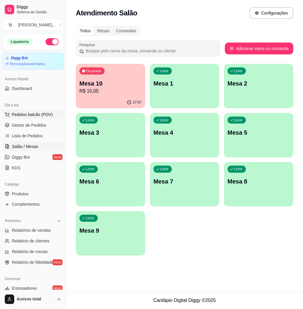
drag, startPoint x: 45, startPoint y: 117, endPoint x: 51, endPoint y: 117, distance: 5.9
click at [51, 117] on span "Pedidos balcão (PDV)" at bounding box center [32, 115] width 41 height 6
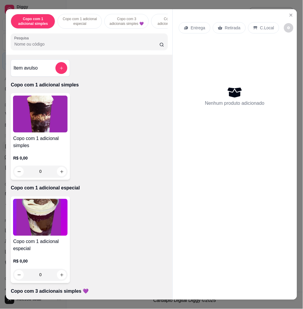
click at [111, 38] on div at bounding box center [88, 42] width 149 height 12
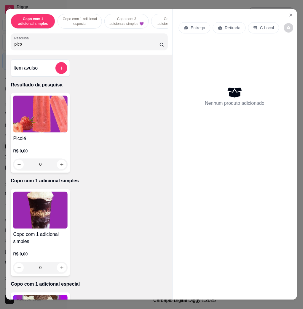
type input "pico"
click at [40, 110] on img at bounding box center [40, 114] width 54 height 37
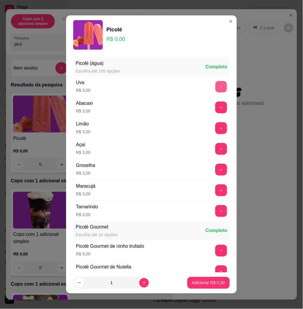
click at [215, 83] on button "+" at bounding box center [221, 87] width 12 height 12
click at [215, 89] on button "+" at bounding box center [221, 87] width 12 height 12
click at [208, 288] on button "Adicionar R$ 9,00" at bounding box center [208, 283] width 42 height 12
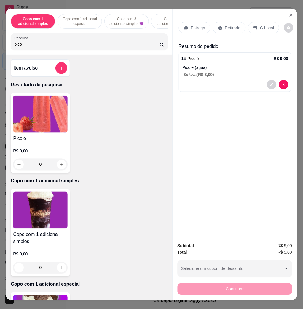
click at [253, 28] on div "C.Local" at bounding box center [263, 27] width 31 height 11
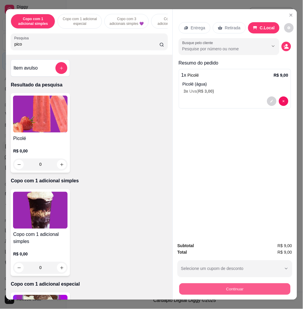
click at [263, 283] on button "Continuar" at bounding box center [234, 289] width 111 height 12
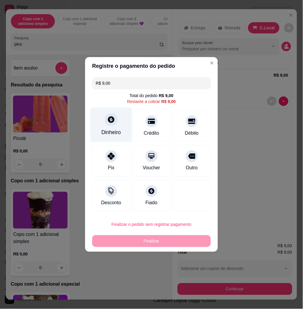
click at [110, 120] on icon at bounding box center [111, 120] width 8 height 8
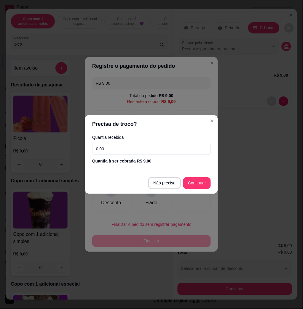
click at [160, 144] on input "0,00" at bounding box center [151, 149] width 118 height 12
type input "R$ 0,00"
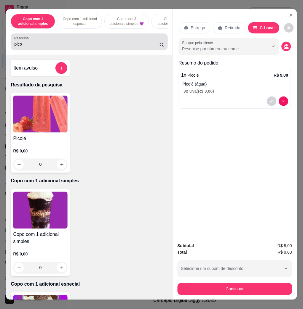
click at [53, 47] on input "pico" at bounding box center [86, 44] width 145 height 6
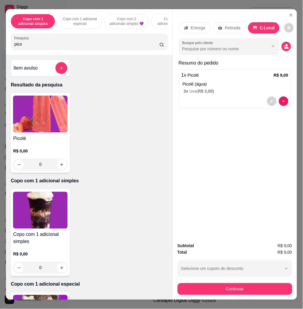
click at [53, 47] on input "pico" at bounding box center [86, 44] width 145 height 6
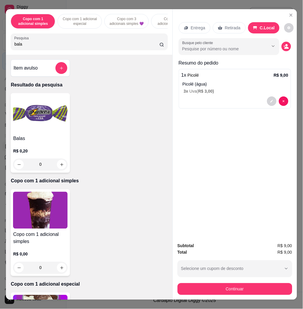
type input "bala"
click at [48, 115] on img at bounding box center [40, 114] width 54 height 37
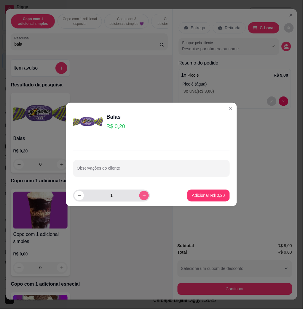
click at [142, 194] on icon "increase-product-quantity" at bounding box center [144, 196] width 4 height 4
type input "5"
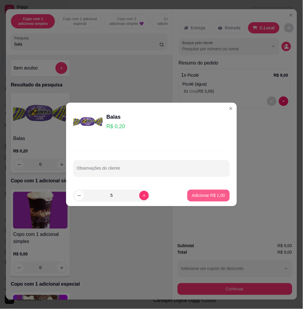
click at [197, 198] on p "Adicionar R$ 1,00" at bounding box center [208, 196] width 33 height 6
type input "5"
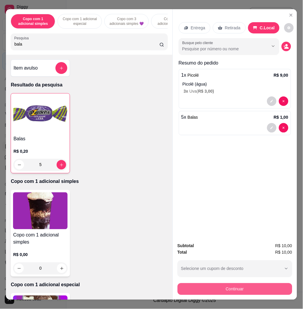
click at [259, 292] on button "Continuar" at bounding box center [234, 289] width 115 height 12
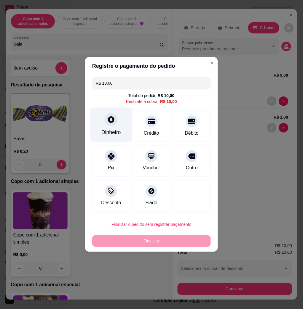
click at [119, 112] on div "Dinheiro" at bounding box center [111, 125] width 42 height 35
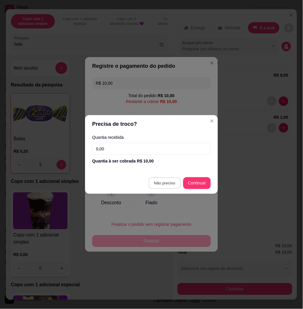
type input "R$ 0,00"
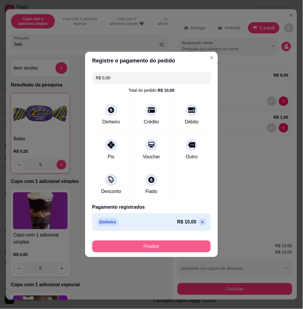
click at [170, 246] on button "Finalizar" at bounding box center [151, 247] width 118 height 12
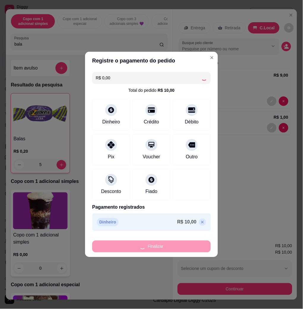
type input "0"
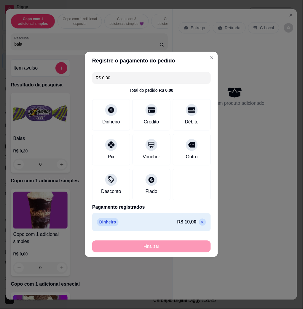
type input "-R$ 10,00"
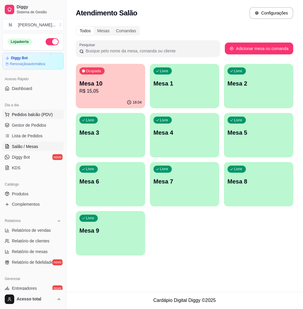
click at [33, 117] on span "Pedidos balcão (PDV)" at bounding box center [32, 115] width 41 height 6
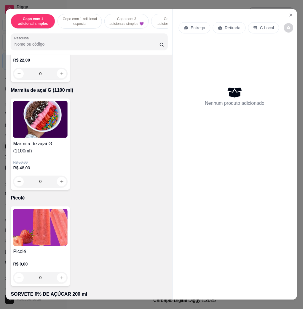
scroll to position [2605, 0]
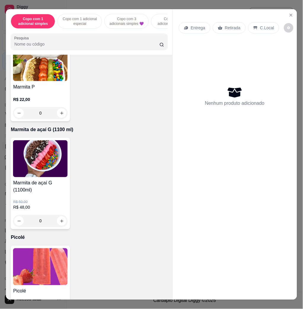
click at [38, 276] on img at bounding box center [40, 266] width 54 height 37
click at [289, 13] on icon "Close" at bounding box center [290, 15] width 5 height 5
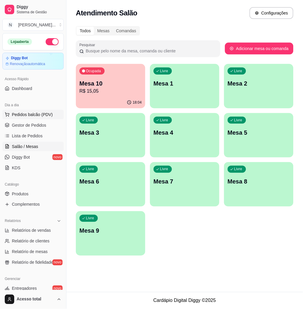
click at [43, 114] on span "Pedidos balcão (PDV)" at bounding box center [32, 115] width 41 height 6
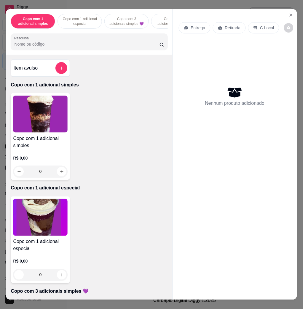
scroll to position [276, 0]
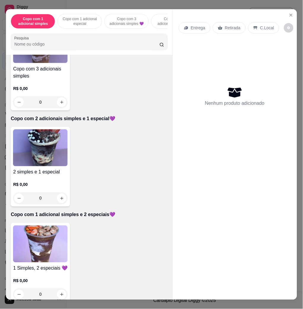
click at [48, 241] on img at bounding box center [40, 244] width 54 height 37
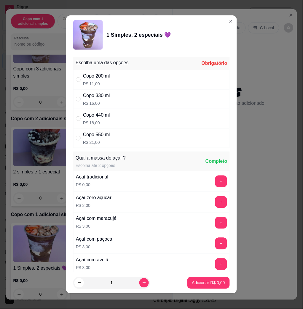
click at [133, 136] on div "Copo 550 ml R$ 21,00" at bounding box center [151, 138] width 156 height 20
radio input "true"
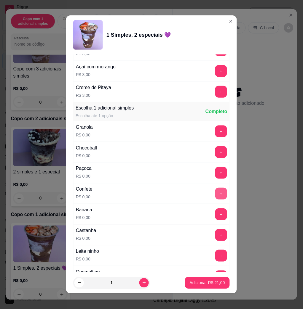
scroll to position [395, 0]
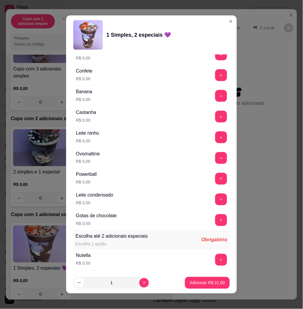
click at [200, 139] on div "Leite ninho R$ 0,00 +" at bounding box center [151, 137] width 156 height 21
click at [215, 139] on button "+" at bounding box center [221, 138] width 12 height 12
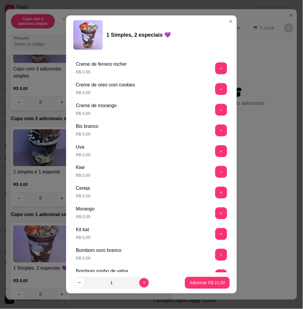
scroll to position [592, 0]
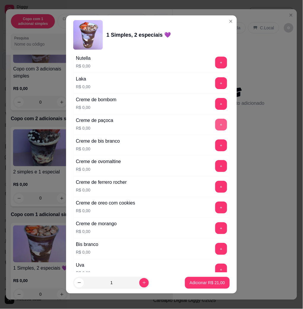
click at [215, 126] on button "+" at bounding box center [221, 125] width 12 height 12
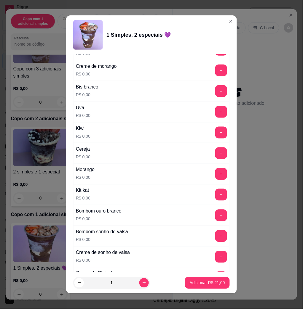
scroll to position [829, 0]
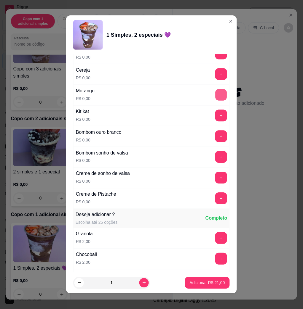
click at [215, 101] on button "+" at bounding box center [221, 95] width 12 height 12
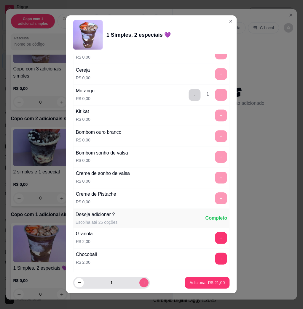
click at [142, 284] on icon "increase-product-quantity" at bounding box center [144, 283] width 4 height 4
type input "2"
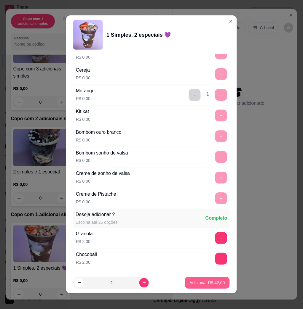
click at [199, 283] on p "Adicionar R$ 42,00" at bounding box center [206, 283] width 35 height 6
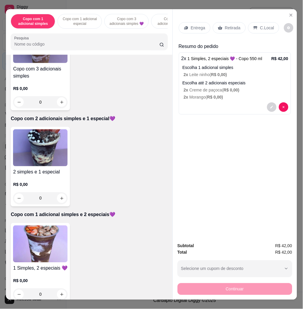
click at [185, 30] on div "Entrega" at bounding box center [194, 27] width 32 height 11
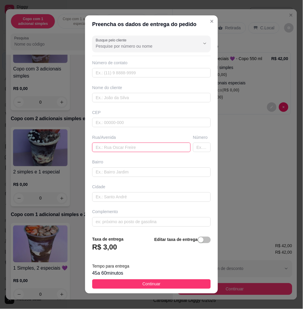
click at [115, 151] on input "text" at bounding box center [141, 147] width 98 height 9
paste input "[STREET_ADDRESS][PERSON_NAME]"
type input "[STREET_ADDRESS][PERSON_NAME]"
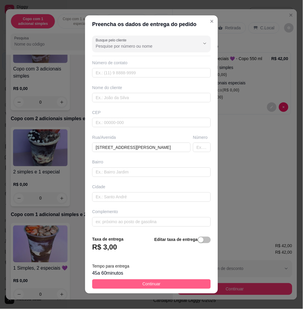
click at [178, 281] on button "Continuar" at bounding box center [151, 283] width 118 height 9
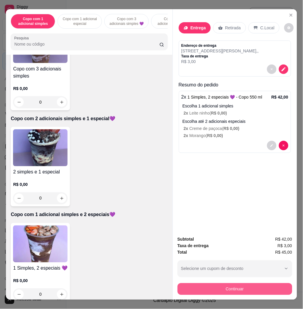
click at [207, 291] on button "Continuar" at bounding box center [234, 289] width 115 height 12
click at [209, 287] on button "Continuar" at bounding box center [234, 289] width 115 height 12
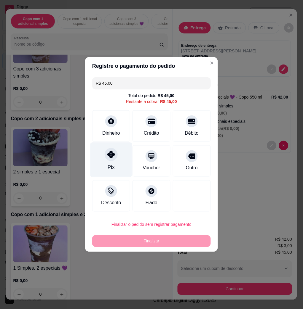
click at [109, 167] on div "Pix" at bounding box center [110, 168] width 7 height 8
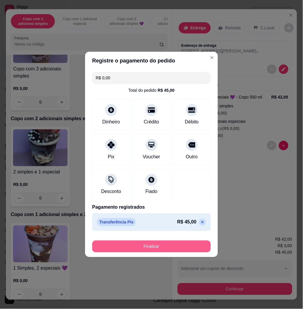
click at [116, 246] on button "Finalizar" at bounding box center [151, 247] width 118 height 12
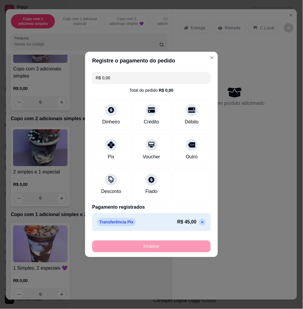
type input "-R$ 45,00"
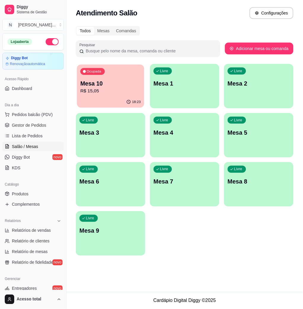
click at [101, 92] on p "R$ 15,05" at bounding box center [110, 91] width 60 height 7
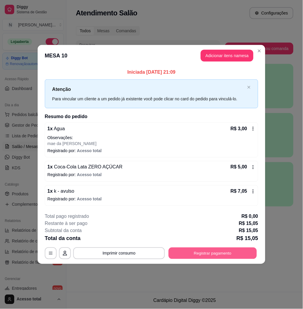
click at [215, 254] on button "Registrar pagamento" at bounding box center [212, 253] width 88 height 12
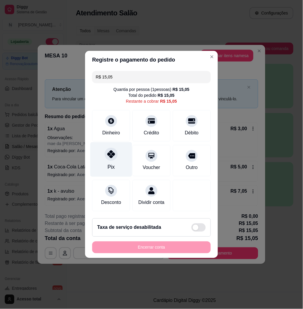
click at [116, 151] on div "Pix" at bounding box center [111, 159] width 42 height 35
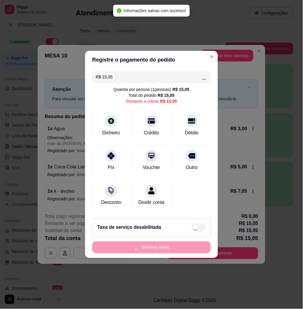
type input "R$ 0,00"
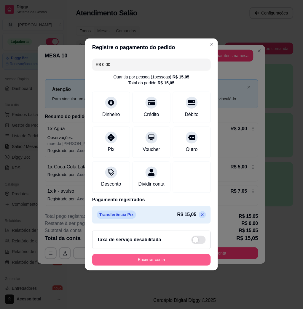
click at [168, 263] on button "Encerrar conta" at bounding box center [151, 260] width 118 height 12
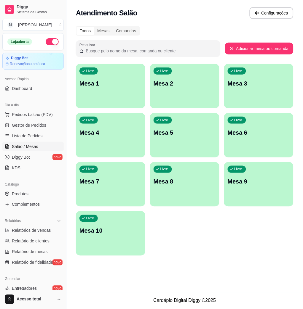
click at [116, 89] on div "Livre Mesa 1" at bounding box center [110, 82] width 69 height 37
click at [51, 108] on div "Dia a dia" at bounding box center [32, 104] width 61 height 9
click at [51, 113] on span "Pedidos balcão (PDV)" at bounding box center [32, 115] width 41 height 6
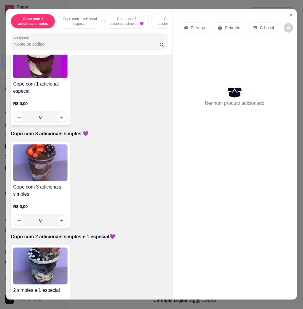
scroll to position [276, 0]
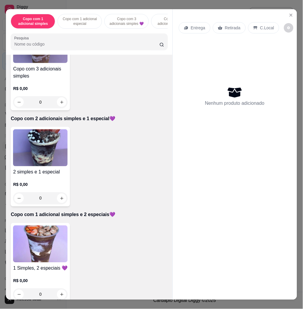
click at [55, 174] on h4 "2 simples e 1 especial" at bounding box center [40, 172] width 54 height 7
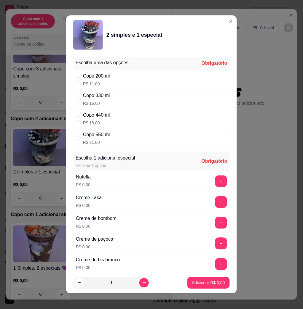
click at [134, 100] on div "Copo 330 ml R$ 16,00" at bounding box center [151, 99] width 156 height 20
radio input "true"
click at [215, 177] on button "+" at bounding box center [221, 182] width 12 height 12
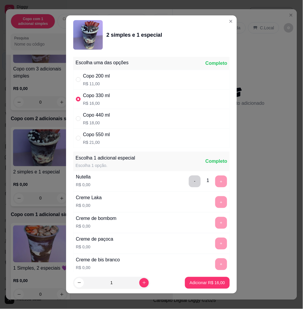
scroll to position [3, 0]
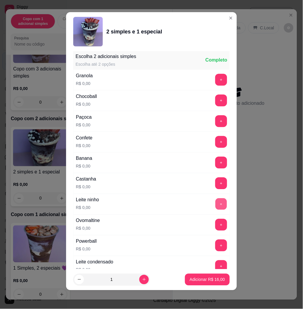
click at [215, 206] on button "+" at bounding box center [221, 205] width 12 height 12
click at [203, 284] on button "Adicionar R$ 16,00" at bounding box center [207, 280] width 45 height 12
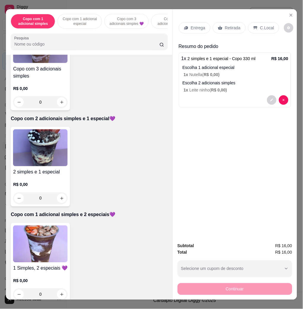
click at [194, 28] on p "Entrega" at bounding box center [198, 28] width 15 height 6
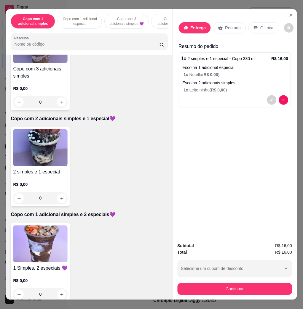
click at [123, 158] on div "Busque pelo cliente Número de contato Nome do cliente CEP Rua/[GEOGRAPHIC_DATA]" at bounding box center [151, 132] width 133 height 199
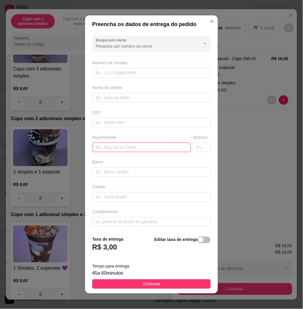
click at [128, 147] on input "text" at bounding box center [141, 147] width 98 height 9
click at [123, 146] on input "couto magalha~es, n536" at bounding box center [141, 147] width 98 height 9
type input "[PERSON_NAME], n536"
click at [172, 289] on footer "Taxa de entrega R$ 3,00 Editar taxa de entrega Tempo para entrega 45 a 60 minut…" at bounding box center [151, 262] width 133 height 62
drag, startPoint x: 172, startPoint y: 289, endPoint x: 192, endPoint y: 290, distance: 19.6
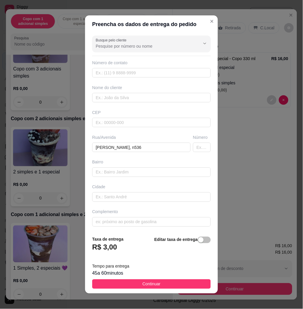
click at [172, 288] on button "Continuar" at bounding box center [151, 283] width 118 height 9
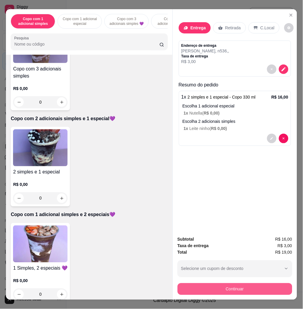
drag, startPoint x: 217, startPoint y: 294, endPoint x: 217, endPoint y: 290, distance: 4.1
click at [217, 294] on div "Subtotal R$ 16,00 Taxa de entrega R$ 3,00 Total R$ 19,00 Selecione um cupom de …" at bounding box center [235, 265] width 124 height 68
click at [216, 286] on button "Continuar" at bounding box center [234, 289] width 115 height 12
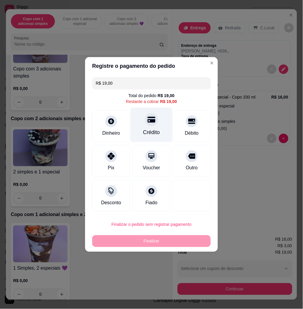
click at [153, 132] on div "Crédito" at bounding box center [151, 133] width 17 height 8
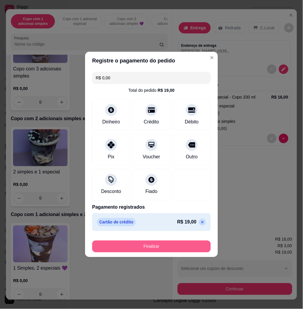
click at [152, 245] on button "Finalizar" at bounding box center [151, 247] width 118 height 12
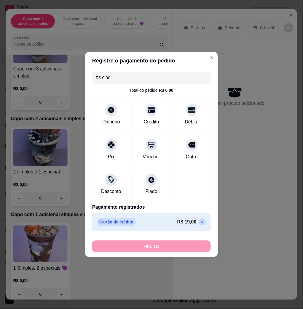
type input "-R$ 19,00"
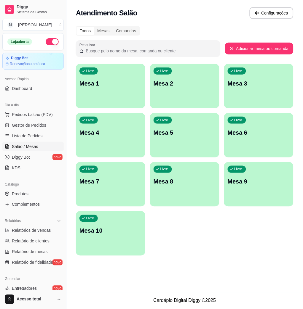
click at [137, 79] on div "Livre Mesa 1" at bounding box center [110, 82] width 69 height 37
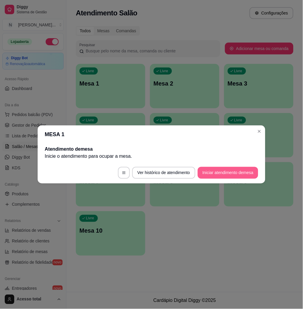
click at [218, 167] on button "Iniciar atendimento de mesa" at bounding box center [227, 173] width 60 height 12
click at [230, 173] on button "Iniciar atendimento de mesa" at bounding box center [227, 173] width 59 height 12
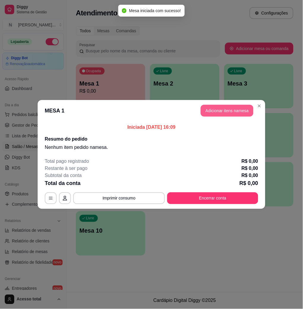
click at [230, 112] on button "Adicionar itens na mesa" at bounding box center [226, 111] width 53 height 12
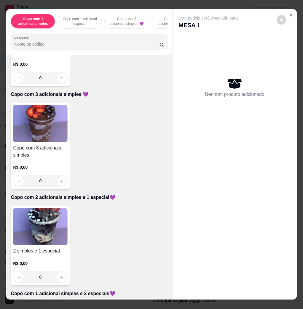
scroll to position [276, 0]
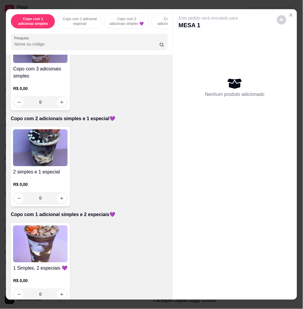
click at [48, 183] on div "R$ 0,00 0" at bounding box center [40, 190] width 54 height 28
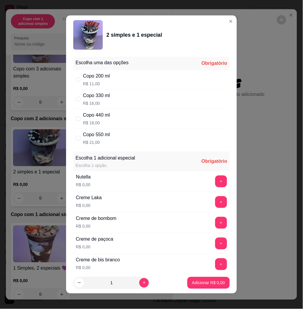
click at [113, 108] on div "Copo 330 ml R$ 16,00" at bounding box center [151, 99] width 156 height 20
click at [119, 114] on div "Copo 440 ml R$ 18,00" at bounding box center [151, 119] width 156 height 20
radio input "false"
radio input "true"
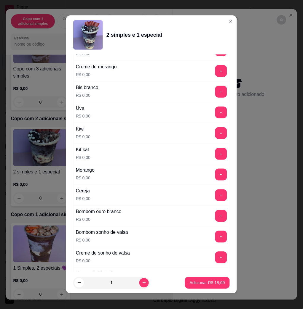
scroll to position [395, 0]
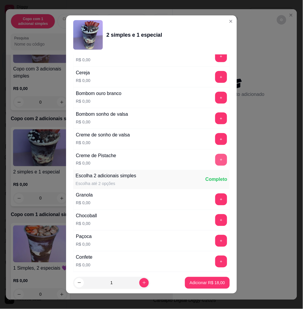
click at [215, 159] on button "+" at bounding box center [221, 160] width 12 height 12
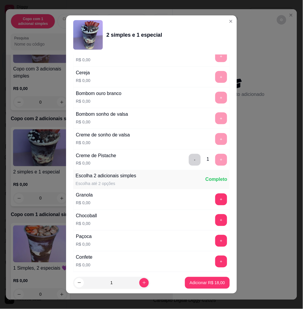
scroll to position [3, 0]
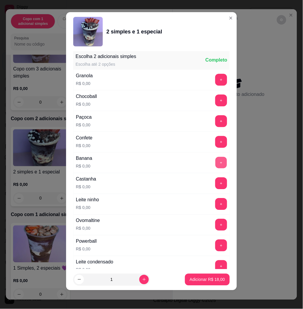
click at [215, 163] on button "+" at bounding box center [221, 163] width 12 height 12
click at [215, 182] on button "+" at bounding box center [221, 184] width 12 height 12
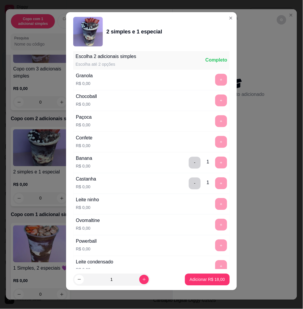
scroll to position [759, 0]
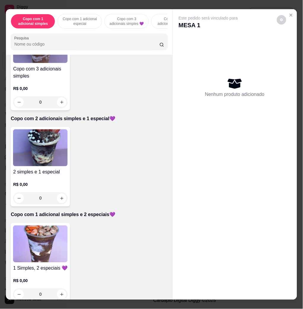
click at [45, 237] on img at bounding box center [40, 244] width 54 height 37
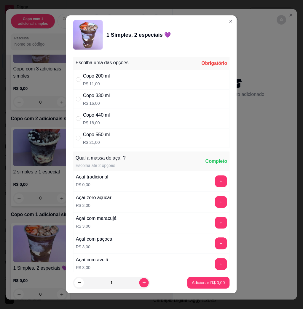
click at [118, 114] on div "Copo 440 ml R$ 18,00" at bounding box center [151, 119] width 156 height 20
radio input "true"
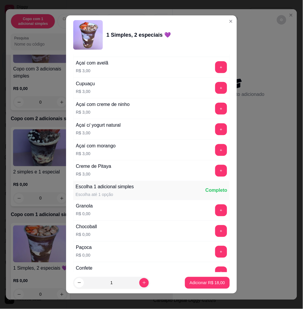
scroll to position [276, 0]
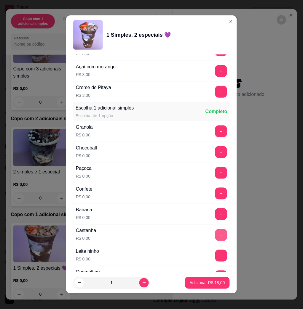
click at [215, 237] on button "+" at bounding box center [221, 235] width 12 height 12
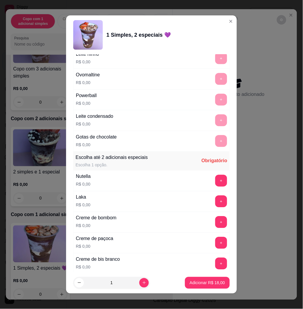
scroll to position [631, 0]
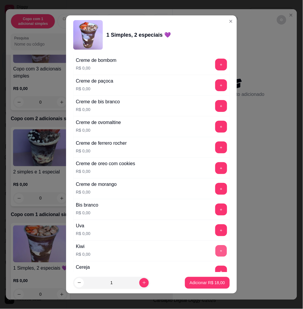
click at [215, 251] on button "+" at bounding box center [221, 251] width 12 height 12
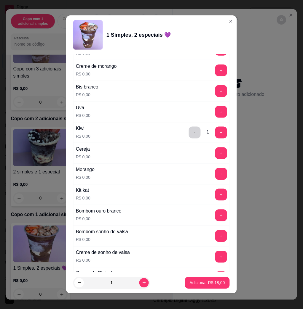
scroll to position [829, 0]
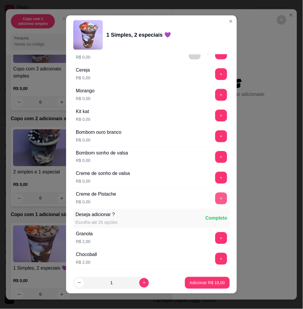
click at [215, 201] on button "+" at bounding box center [221, 199] width 12 height 12
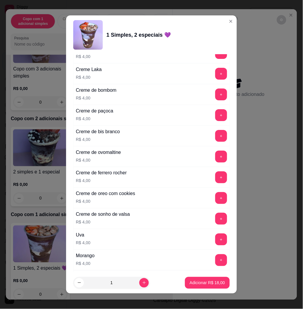
scroll to position [1453, 0]
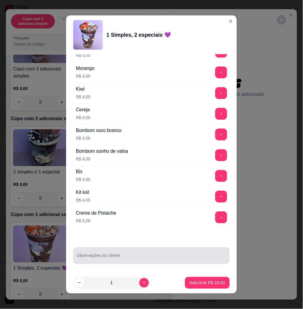
click at [144, 256] on input "Observações do cliente" at bounding box center [151, 258] width 149 height 6
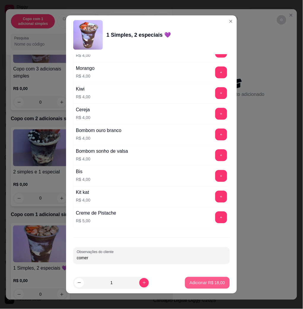
type input "comer"
click at [202, 282] on p "Adicionar R$ 18,00" at bounding box center [206, 283] width 35 height 6
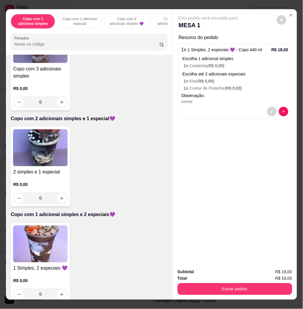
scroll to position [237, 0]
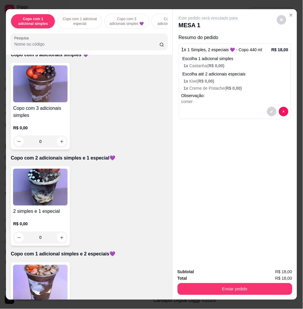
click at [50, 187] on img at bounding box center [40, 187] width 54 height 37
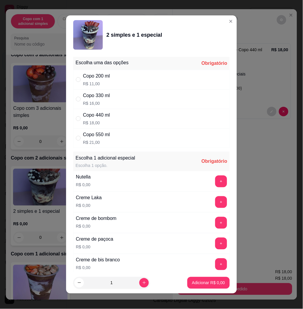
click at [117, 137] on div "Copo 550 ml R$ 21,00" at bounding box center [151, 138] width 156 height 20
radio input "true"
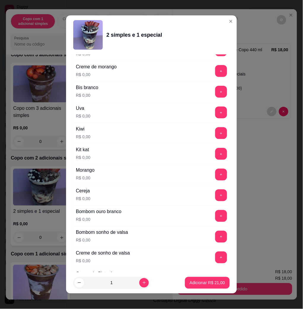
scroll to position [434, 0]
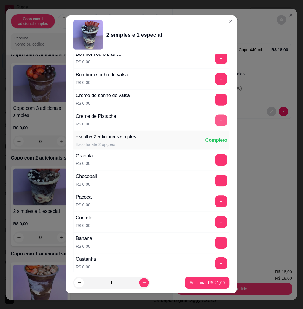
click at [215, 121] on button "+" at bounding box center [221, 121] width 12 height 12
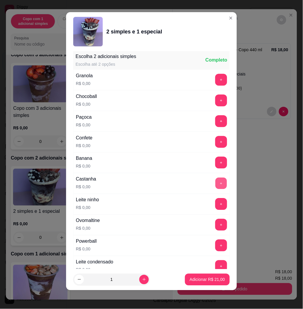
click at [215, 183] on button "+" at bounding box center [221, 184] width 12 height 12
click at [215, 79] on button "+" at bounding box center [221, 80] width 12 height 12
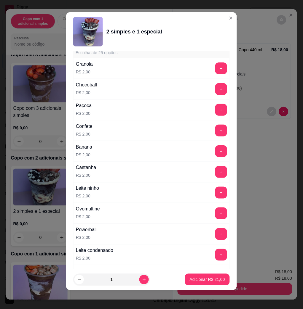
scroll to position [1074, 0]
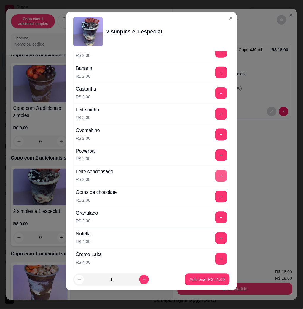
click at [215, 178] on button "+" at bounding box center [221, 176] width 12 height 12
click at [189, 176] on button "-" at bounding box center [195, 177] width 12 height 12
click at [215, 113] on button "+" at bounding box center [221, 114] width 12 height 12
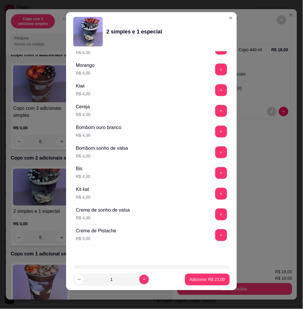
scroll to position [1453, 0]
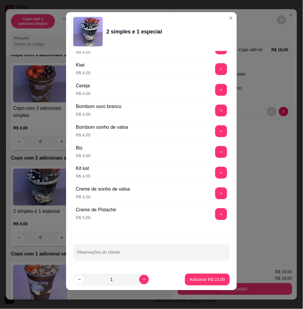
click at [161, 243] on div "Escolha uma das opções Completo Copo 200 ml R$ 11,00 Copo 330 ml R$ 16,00 Copo …" at bounding box center [151, 160] width 171 height 218
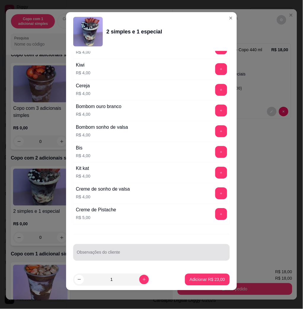
click at [164, 258] on input "Observações do cliente" at bounding box center [151, 255] width 149 height 6
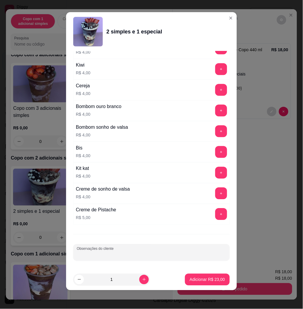
scroll to position [1374, 0]
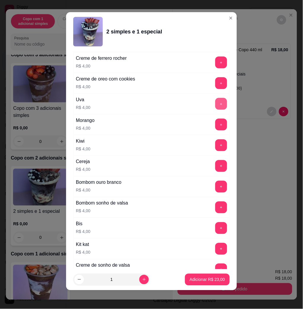
click at [213, 108] on div "+" at bounding box center [221, 104] width 17 height 12
click at [215, 108] on button "+" at bounding box center [221, 104] width 12 height 12
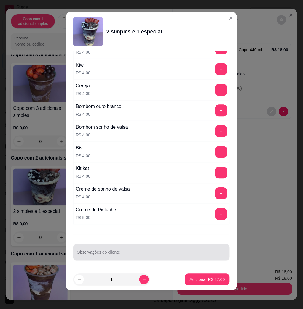
click at [168, 252] on input "Observações do cliente" at bounding box center [151, 255] width 149 height 6
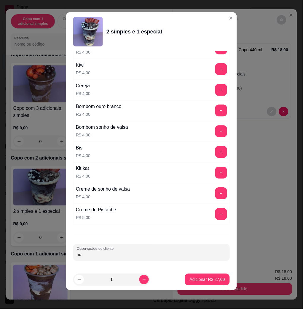
type input "n"
type input "c"
click at [195, 280] on p "Adicionar R$ 27,00" at bounding box center [207, 280] width 34 height 6
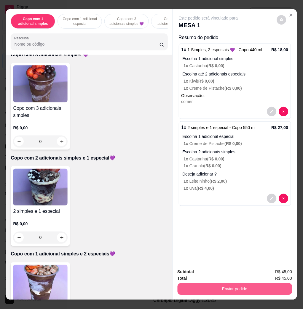
click at [226, 285] on button "Enviar pedido" at bounding box center [234, 289] width 115 height 12
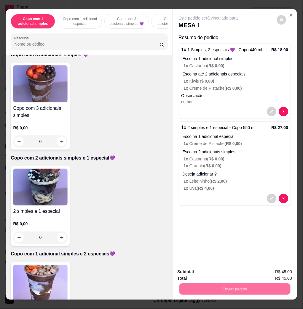
click at [225, 271] on button "Não registrar e enviar pedido" at bounding box center [215, 271] width 62 height 11
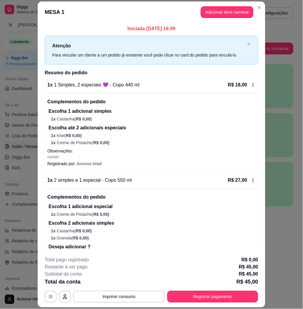
scroll to position [33, 0]
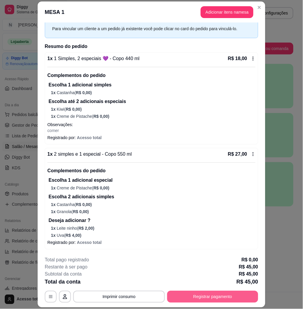
click at [240, 294] on button "Registrar pagamento" at bounding box center [212, 297] width 91 height 12
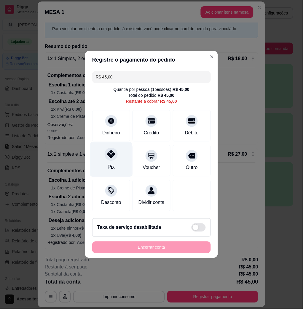
click at [109, 154] on icon at bounding box center [111, 154] width 8 height 8
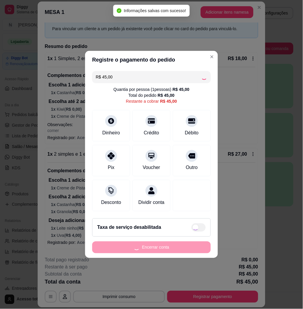
type input "R$ 0,00"
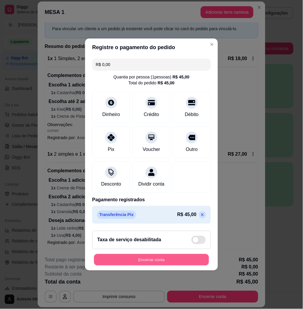
click at [147, 263] on button "Encerrar conta" at bounding box center [151, 260] width 115 height 12
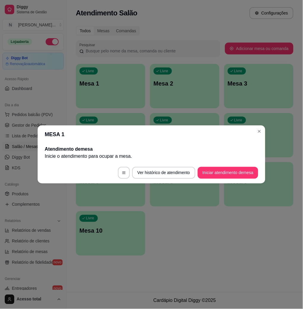
scroll to position [0, 0]
click at [264, 128] on header "MESA 1" at bounding box center [151, 135] width 227 height 18
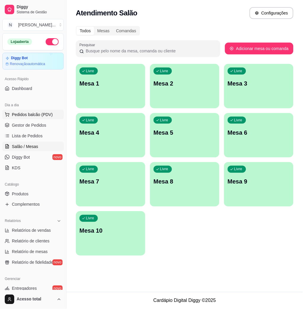
click at [41, 116] on span "Pedidos balcão (PDV)" at bounding box center [32, 115] width 41 height 6
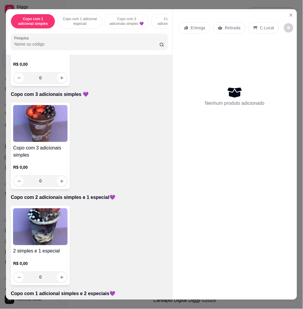
scroll to position [316, 0]
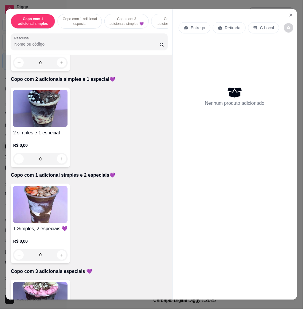
click at [33, 213] on img at bounding box center [40, 204] width 54 height 37
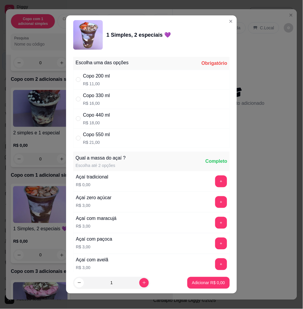
drag, startPoint x: 132, startPoint y: 135, endPoint x: 131, endPoint y: 140, distance: 5.0
click at [131, 136] on div "Copo 550 ml R$ 21,00" at bounding box center [151, 138] width 156 height 20
radio input "true"
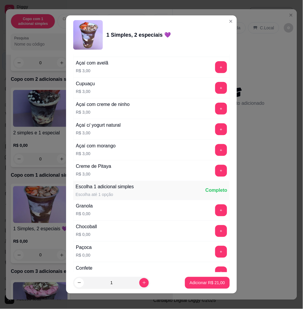
scroll to position [395, 0]
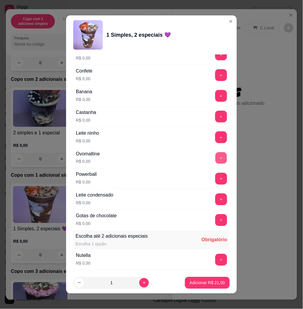
click at [215, 163] on button "+" at bounding box center [221, 158] width 12 height 12
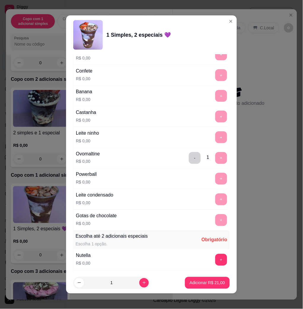
scroll to position [513, 0]
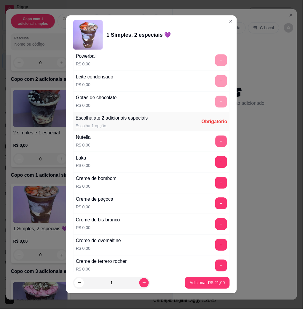
click at [215, 142] on button "+" at bounding box center [221, 142] width 12 height 12
click at [215, 165] on button "+" at bounding box center [221, 162] width 12 height 12
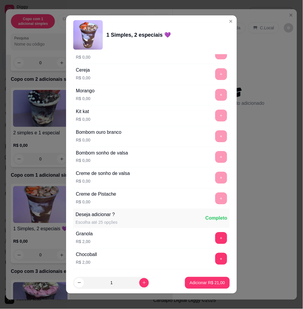
scroll to position [908, 0]
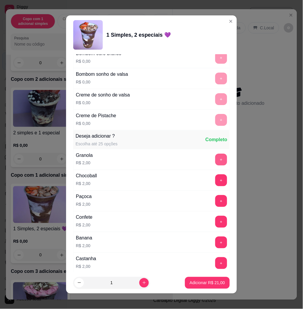
click at [215, 160] on button "+" at bounding box center [221, 160] width 12 height 12
click at [215, 261] on button "+" at bounding box center [221, 264] width 12 height 12
click at [189, 265] on button "-" at bounding box center [195, 263] width 12 height 12
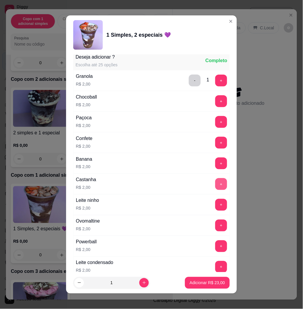
click at [215, 185] on button "+" at bounding box center [221, 184] width 12 height 12
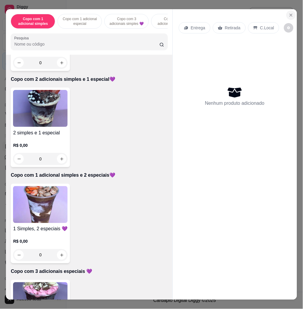
click at [288, 14] on icon "Close" at bounding box center [290, 15] width 5 height 5
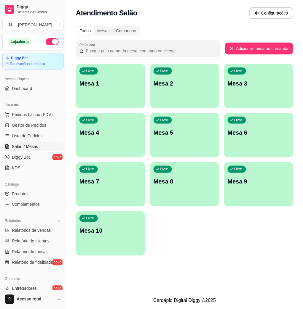
click at [116, 92] on div "Livre Mesa 1" at bounding box center [110, 82] width 69 height 37
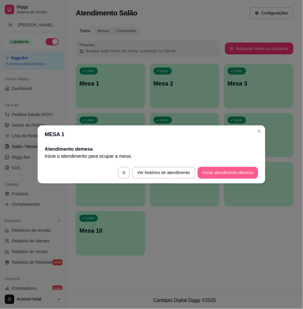
click at [232, 170] on button "Iniciar atendimento de mesa" at bounding box center [227, 173] width 60 height 12
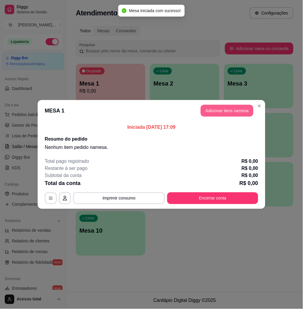
click at [221, 111] on button "Adicionar itens na mesa" at bounding box center [226, 111] width 53 height 12
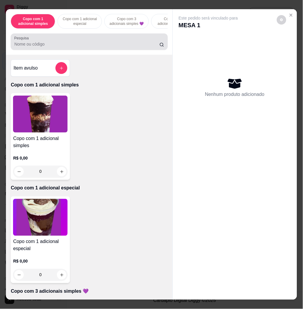
click at [53, 47] on input "Pesquisa" at bounding box center [86, 44] width 145 height 6
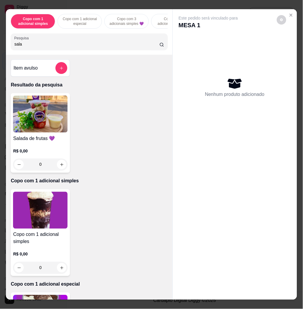
type input "sala"
click at [17, 133] on img at bounding box center [40, 114] width 54 height 37
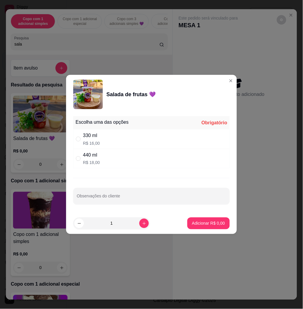
click at [163, 164] on div "440 ml R$ 18,00" at bounding box center [151, 159] width 156 height 20
radio input "true"
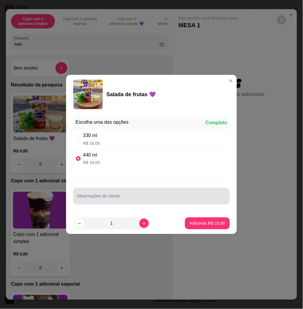
click at [155, 194] on div at bounding box center [151, 196] width 149 height 12
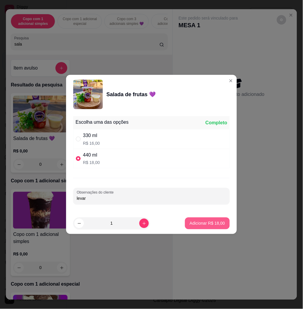
type input "levar"
click at [210, 226] on p "Adicionar R$ 18,00" at bounding box center [206, 224] width 35 height 6
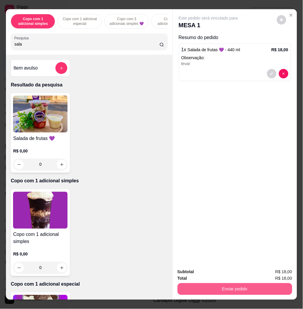
click at [235, 284] on button "Enviar pedido" at bounding box center [234, 289] width 115 height 12
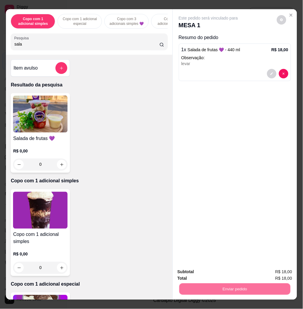
click at [234, 274] on button "Não registrar e enviar pedido" at bounding box center [214, 271] width 60 height 11
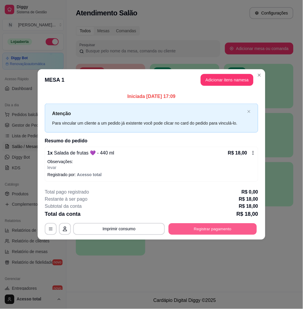
click at [200, 230] on button "Registrar pagamento" at bounding box center [212, 229] width 88 height 12
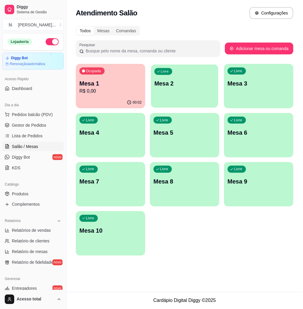
click at [195, 93] on div "Livre Mesa 2" at bounding box center [184, 83] width 67 height 36
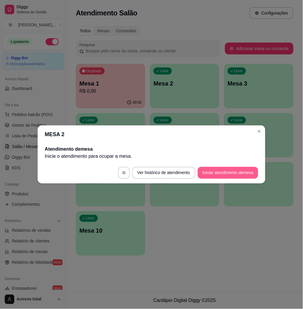
click at [229, 173] on button "Iniciar atendimento de mesa" at bounding box center [227, 173] width 60 height 12
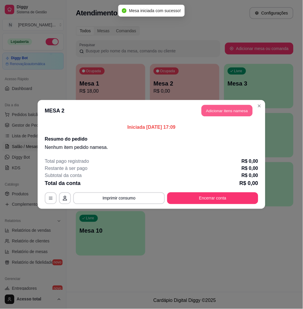
click at [225, 109] on button "Adicionar itens na mesa" at bounding box center [226, 111] width 51 height 12
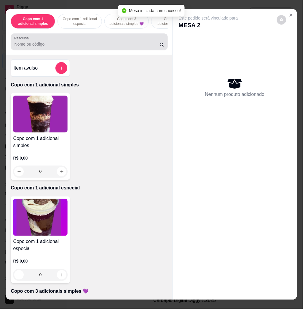
click at [45, 43] on div at bounding box center [88, 42] width 149 height 12
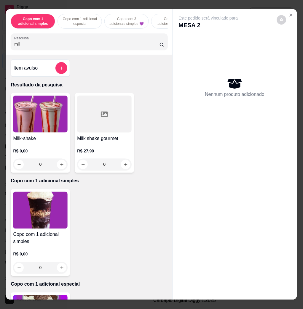
type input "mil"
click at [37, 107] on img at bounding box center [40, 114] width 54 height 37
click at [119, 121] on div "550 ml R$ 21,00" at bounding box center [151, 119] width 156 height 20
radio input "true"
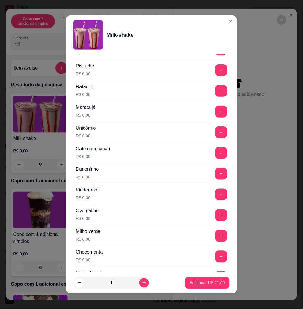
scroll to position [316, 0]
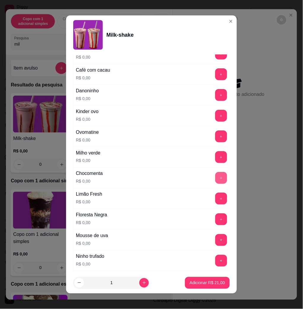
click at [215, 182] on button "+" at bounding box center [221, 178] width 12 height 12
click at [213, 286] on button "Adicionar R$ 21,00" at bounding box center [207, 283] width 44 height 12
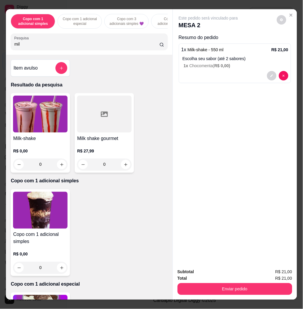
click at [49, 108] on img at bounding box center [40, 114] width 54 height 37
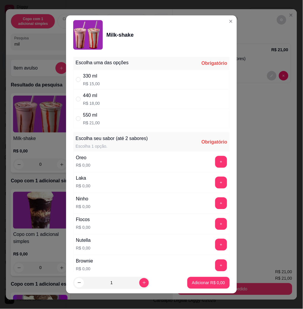
click at [116, 117] on div "550 ml R$ 21,00" at bounding box center [151, 119] width 156 height 20
radio input "true"
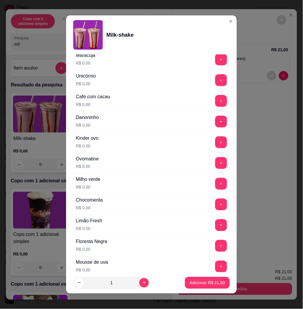
scroll to position [210, 0]
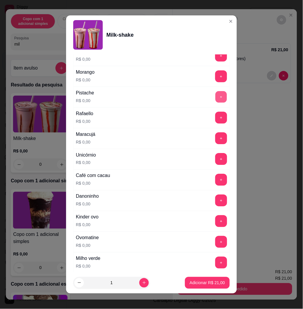
click at [215, 94] on button "+" at bounding box center [221, 97] width 12 height 12
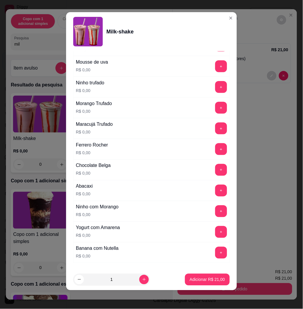
scroll to position [526, 0]
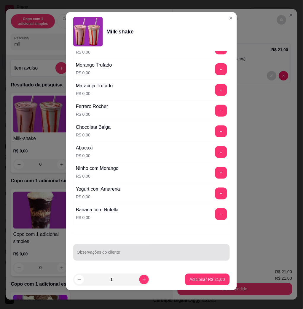
click at [127, 245] on div "Observações do cliente" at bounding box center [151, 252] width 156 height 17
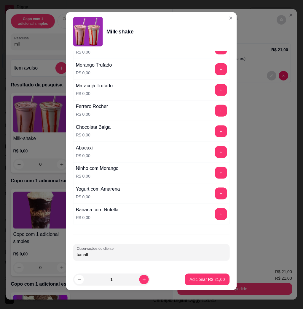
type input "tomatt"
click at [204, 283] on button "Adicionar R$ 21,00" at bounding box center [207, 280] width 45 height 12
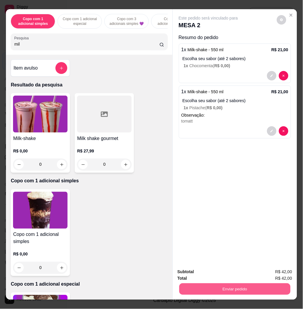
click at [224, 289] on button "Enviar pedido" at bounding box center [234, 289] width 111 height 12
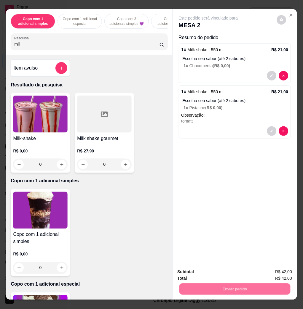
click at [223, 268] on button "Não registrar e enviar pedido" at bounding box center [215, 271] width 62 height 11
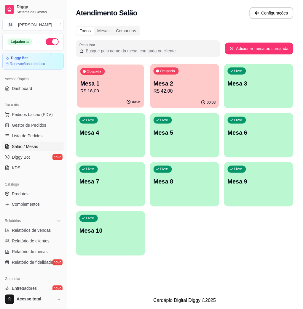
click at [98, 100] on div "00:04" at bounding box center [110, 102] width 67 height 11
click at [231, 81] on p "Mesa 3" at bounding box center [258, 83] width 62 height 8
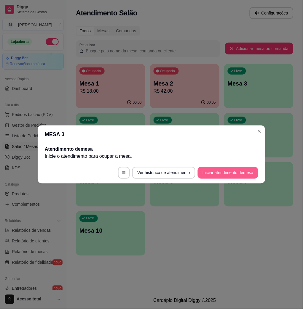
click at [234, 176] on button "Iniciar atendimento de mesa" at bounding box center [227, 173] width 60 height 12
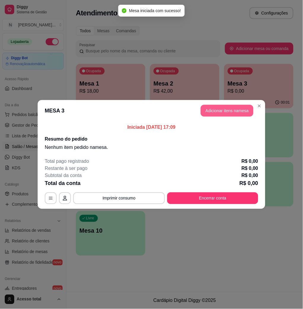
click at [210, 107] on button "Adicionar itens na mesa" at bounding box center [226, 111] width 53 height 12
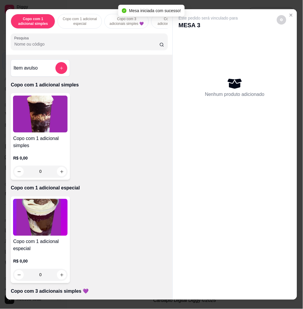
click at [112, 45] on input "Pesquisa" at bounding box center [86, 44] width 145 height 6
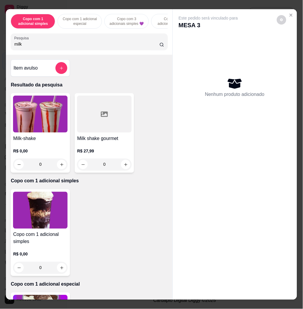
type input "milk"
click at [65, 117] on div "Milk-shake R$ 0,00 0" at bounding box center [40, 133] width 59 height 80
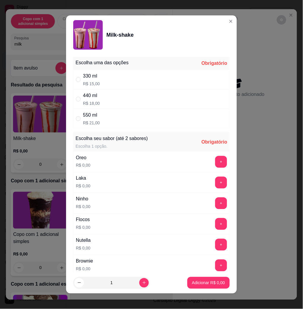
click at [130, 127] on div "550 ml R$ 21,00" at bounding box center [151, 119] width 156 height 20
radio input "true"
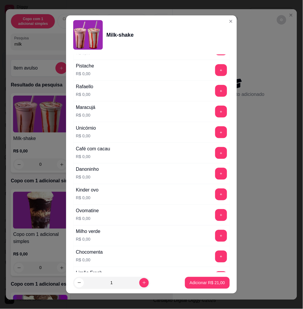
scroll to position [158, 0]
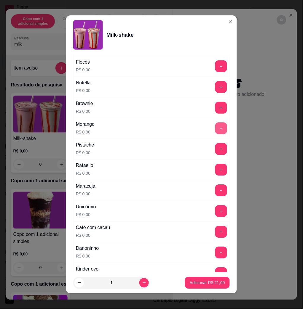
click at [215, 128] on button "+" at bounding box center [221, 129] width 12 height 12
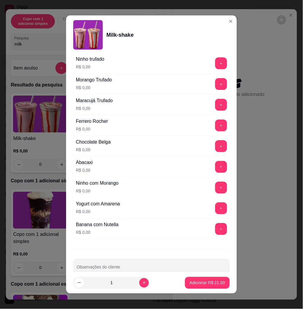
scroll to position [526, 0]
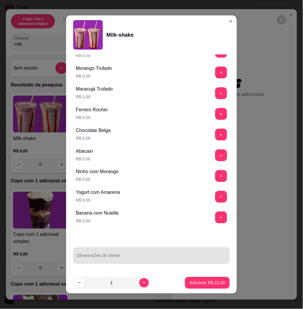
drag, startPoint x: 190, startPoint y: 252, endPoint x: 191, endPoint y: 247, distance: 4.8
click at [190, 251] on div at bounding box center [151, 256] width 149 height 12
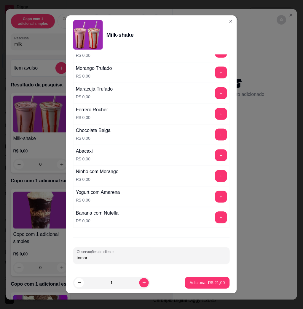
type input "tomar"
click at [208, 286] on p "Adicionar R$ 21,00" at bounding box center [206, 283] width 35 height 6
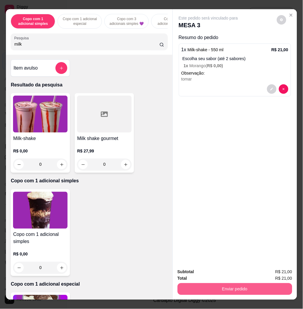
click at [229, 283] on button "Enviar pedido" at bounding box center [234, 289] width 115 height 12
click at [221, 283] on button "Enviar pedido" at bounding box center [234, 289] width 111 height 12
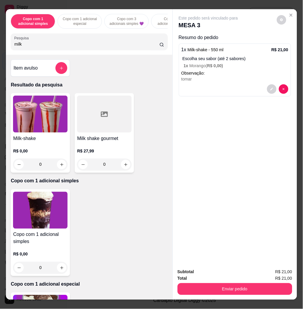
click at [226, 283] on button "Enviar pedido" at bounding box center [234, 289] width 115 height 12
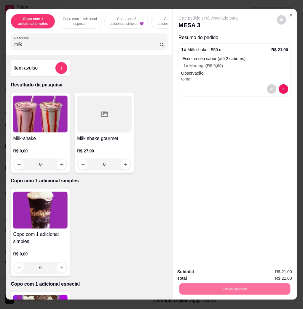
click at [223, 267] on button "Não registrar e enviar pedido" at bounding box center [215, 271] width 62 height 11
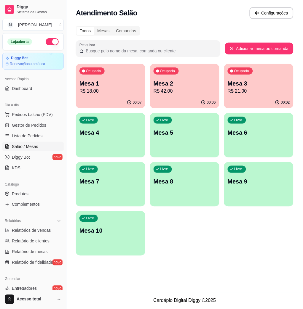
click at [184, 86] on p "Mesa 2" at bounding box center [184, 83] width 62 height 8
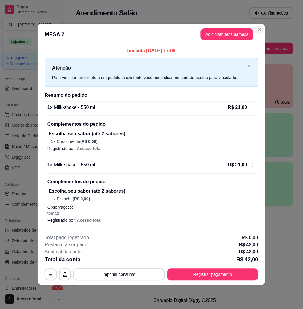
click at [263, 27] on section "**********" at bounding box center [151, 154] width 227 height 261
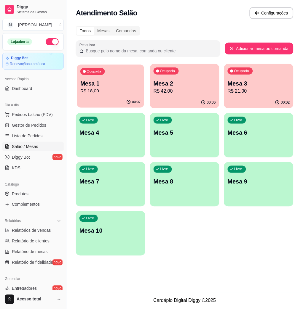
click at [102, 93] on p "R$ 18,00" at bounding box center [110, 91] width 60 height 7
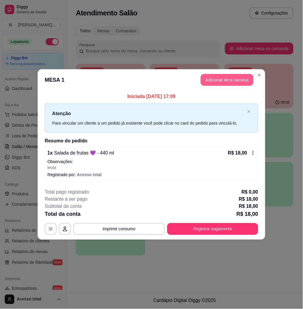
click at [239, 81] on button "Adicionar itens na mesa" at bounding box center [226, 80] width 53 height 12
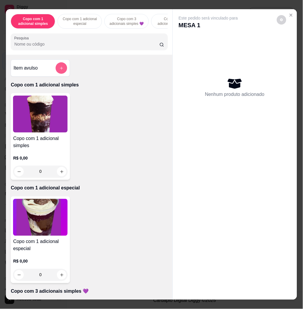
click at [56, 70] on button "add-separate-item" at bounding box center [62, 68] width 12 height 12
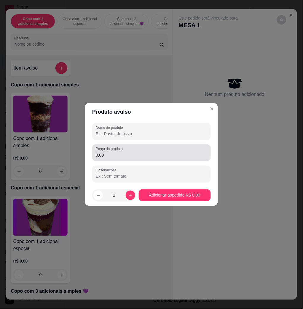
click at [118, 160] on div "Preço do produto 0,00" at bounding box center [151, 152] width 118 height 17
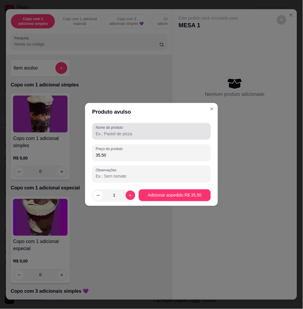
type input "35,50"
click at [136, 134] on input "Nome do produto" at bounding box center [151, 134] width 111 height 6
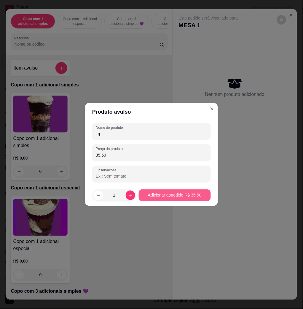
type input "kg"
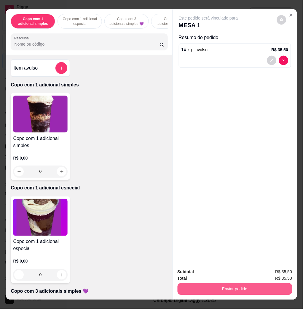
click at [227, 284] on button "Enviar pedido" at bounding box center [234, 289] width 115 height 12
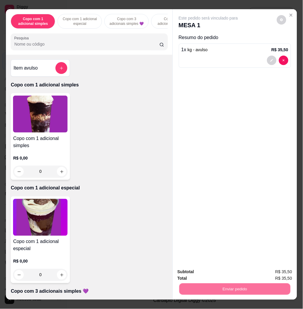
click at [224, 267] on button "Não registrar e enviar pedido" at bounding box center [215, 271] width 62 height 11
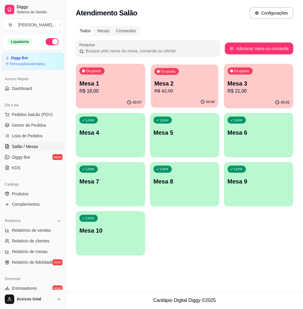
click at [181, 80] on p "Mesa 2" at bounding box center [184, 84] width 60 height 8
click at [69, 90] on div "Todos Mesas Comandas Pesquisar Adicionar mesa ou comanda Ocupada Mesa 1 R$ 18,0…" at bounding box center [184, 142] width 236 height 240
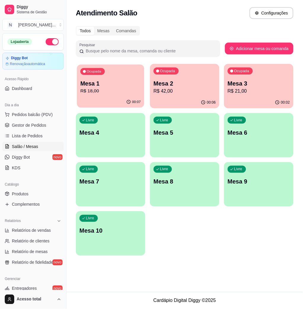
click at [114, 89] on p "R$ 18,00" at bounding box center [110, 91] width 60 height 7
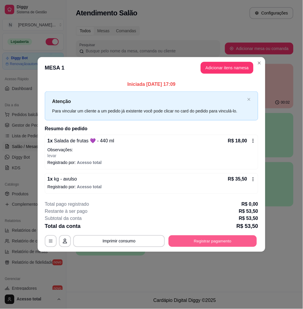
click at [201, 241] on button "Registrar pagamento" at bounding box center [212, 241] width 88 height 12
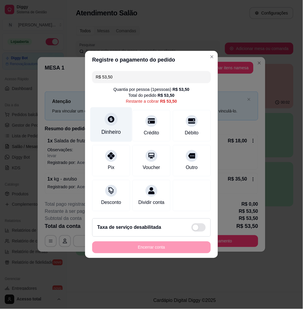
click at [119, 107] on div "Dinheiro" at bounding box center [111, 124] width 42 height 35
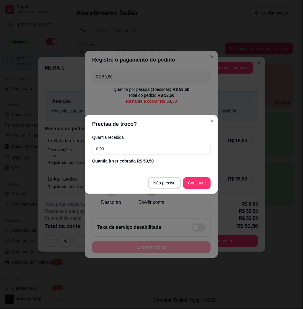
click at [149, 145] on input "0,00" at bounding box center [151, 149] width 118 height 12
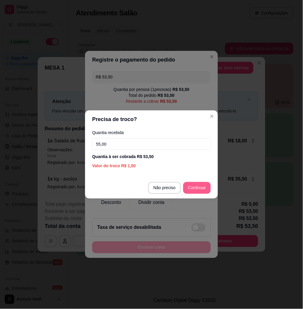
type input "55,00"
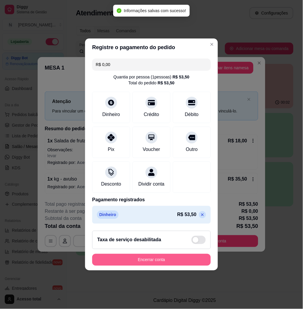
type input "R$ 0,00"
click at [168, 264] on button "Encerrar conta" at bounding box center [151, 260] width 115 height 12
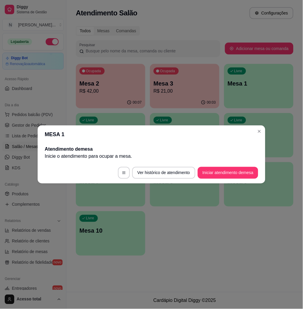
click at [263, 131] on div "MESA 1 Atendimento de mesa Inicie o atendimento para ocupar a mesa . Ver histór…" at bounding box center [151, 154] width 303 height 309
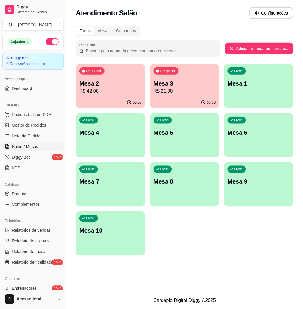
click at [100, 97] on div "00:07" at bounding box center [110, 103] width 69 height 12
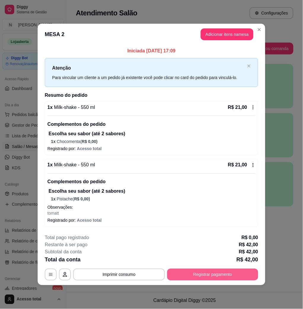
click at [199, 273] on button "Registrar pagamento" at bounding box center [212, 275] width 91 height 12
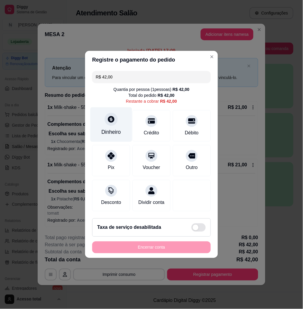
click at [114, 120] on div at bounding box center [110, 119] width 13 height 13
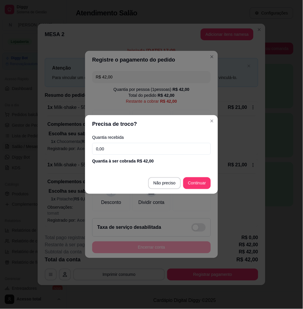
drag, startPoint x: 128, startPoint y: 140, endPoint x: 129, endPoint y: 144, distance: 4.7
click at [128, 141] on div "Quantia recebida 0,00 Quantia à ser cobrada R$ 42,00" at bounding box center [151, 150] width 133 height 34
click at [130, 145] on input "0,00" at bounding box center [151, 149] width 118 height 12
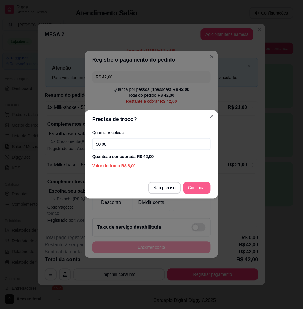
type input "50,00"
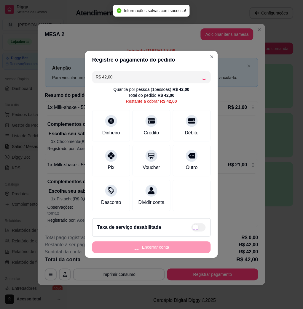
type input "R$ 0,00"
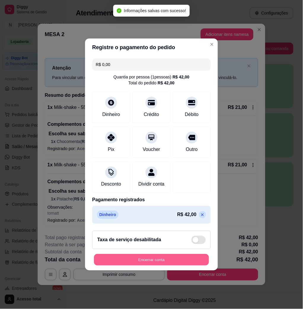
click at [184, 266] on button "Encerrar conta" at bounding box center [151, 260] width 115 height 12
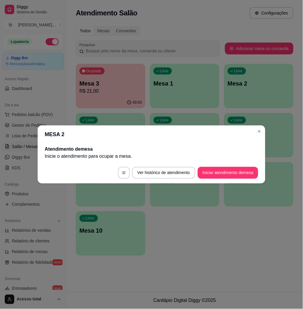
click at [255, 134] on header "MESA 2" at bounding box center [151, 135] width 227 height 18
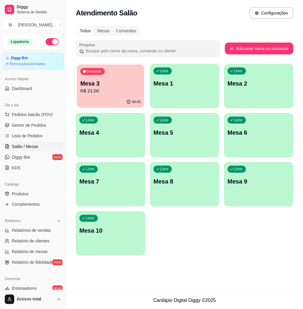
click at [98, 90] on p "R$ 21,00" at bounding box center [110, 91] width 60 height 7
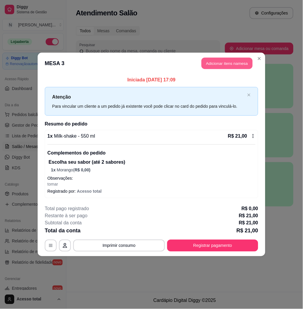
click at [218, 63] on button "Adicionar itens na mesa" at bounding box center [226, 64] width 51 height 12
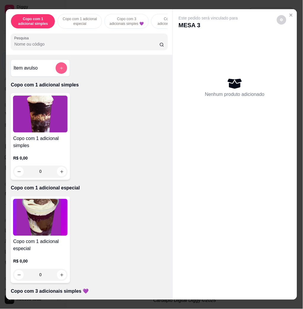
click at [59, 66] on button "add-separate-item" at bounding box center [62, 68] width 12 height 12
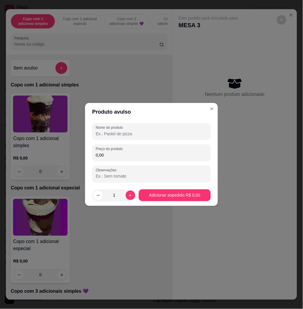
click at [112, 156] on input "0,00" at bounding box center [151, 155] width 111 height 6
type input "24,48"
click at [143, 141] on div "Nome do produto Preço do produto 24,48 Observações" at bounding box center [151, 152] width 118 height 59
click at [144, 132] on input "Nome do produto" at bounding box center [151, 134] width 111 height 6
type input "kg"
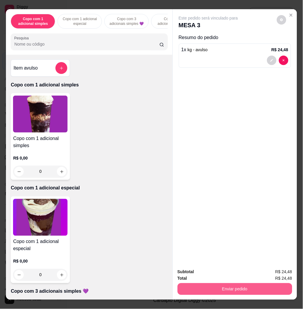
click at [231, 291] on button "Enviar pedido" at bounding box center [234, 289] width 115 height 12
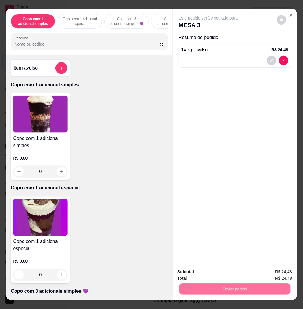
click at [226, 271] on button "Não registrar e enviar pedido" at bounding box center [215, 271] width 62 height 11
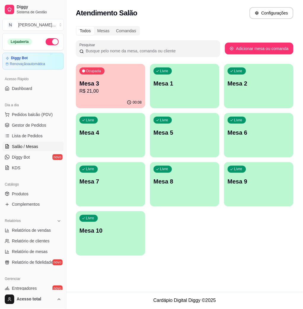
click at [114, 70] on div "Ocupada Mesa 3 R$ 21,00" at bounding box center [110, 80] width 69 height 33
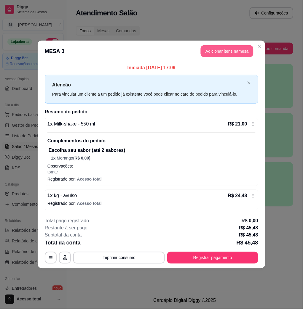
click at [216, 54] on button "Adicionar itens na mesa" at bounding box center [226, 51] width 53 height 12
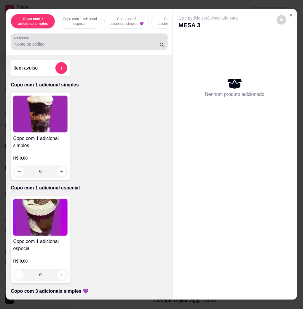
click at [86, 47] on input "Pesquisa" at bounding box center [86, 44] width 145 height 6
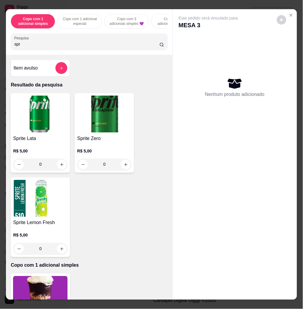
type input "spr"
click at [60, 251] on icon "increase-product-quantity" at bounding box center [61, 249] width 4 height 4
type input "1"
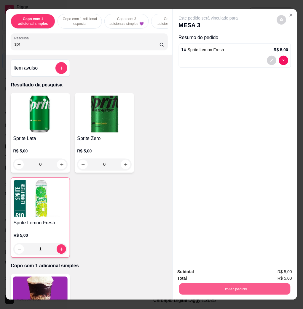
click at [237, 286] on button "Enviar pedido" at bounding box center [234, 289] width 111 height 12
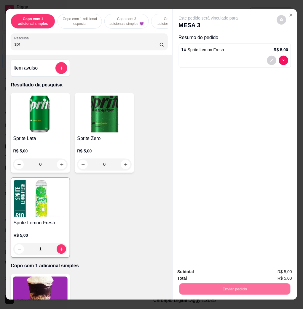
click at [226, 273] on button "Não registrar e enviar pedido" at bounding box center [214, 271] width 60 height 11
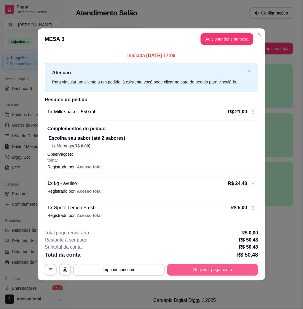
click at [216, 273] on button "Registrar pagamento" at bounding box center [212, 270] width 91 height 12
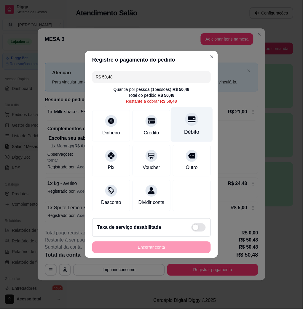
click at [193, 118] on div "Débito" at bounding box center [192, 124] width 42 height 35
type input "R$ 0,00"
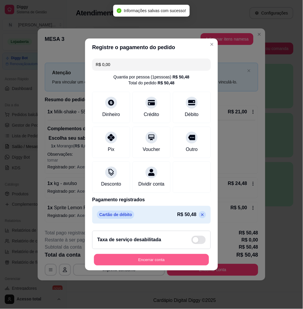
click at [196, 265] on button "Encerrar conta" at bounding box center [151, 260] width 115 height 12
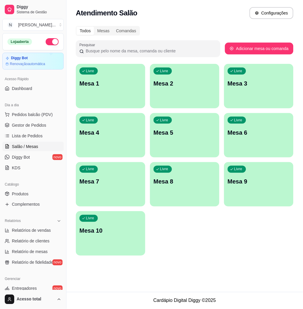
click at [233, 217] on div "Livre Mesa 1 Livre Mesa 2 Livre Mesa 3 Livre Mesa 4 Livre Mesa 5 Livre Mesa 6 L…" at bounding box center [184, 160] width 217 height 192
click at [110, 89] on div "Livre Mesa 1" at bounding box center [110, 83] width 67 height 36
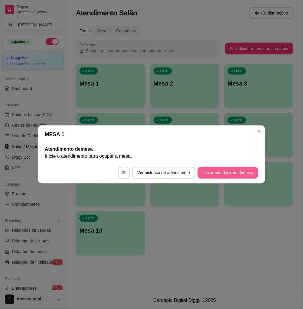
click at [235, 173] on button "Iniciar atendimento de mesa" at bounding box center [227, 173] width 60 height 12
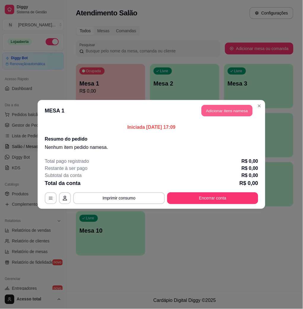
click at [226, 111] on button "Adicionar itens na mesa" at bounding box center [226, 111] width 51 height 12
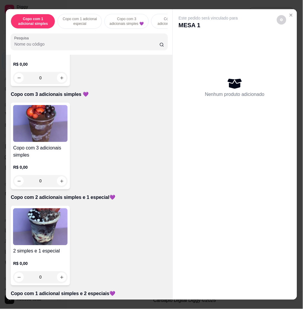
scroll to position [276, 0]
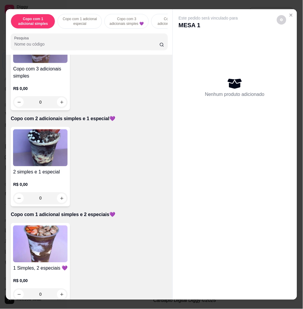
click at [34, 236] on img at bounding box center [40, 244] width 54 height 37
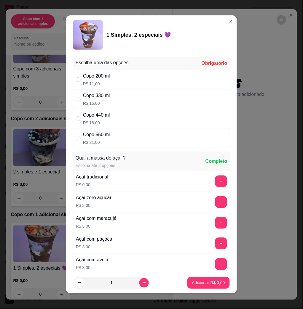
click at [116, 141] on div "Copo 550 ml R$ 21,00" at bounding box center [151, 138] width 156 height 20
radio input "true"
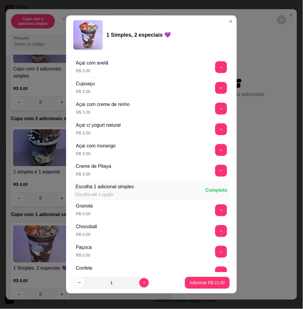
click at [218, 29] on div "1 Simples, 2 especiais 💜" at bounding box center [151, 35] width 156 height 30
click at [218, 26] on div "1 Simples, 2 especiais 💜" at bounding box center [151, 35] width 156 height 30
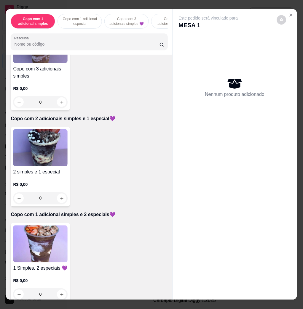
scroll to position [434, 0]
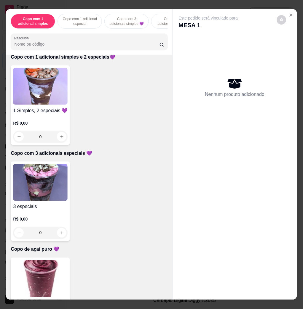
click at [58, 200] on img at bounding box center [40, 182] width 54 height 37
click at [122, 129] on div "Copo 550 ml R$ 23,00" at bounding box center [151, 138] width 156 height 20
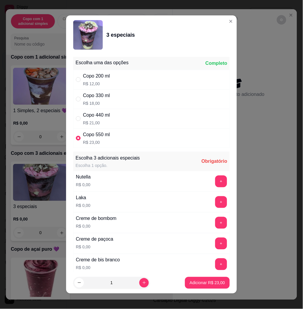
click at [125, 139] on div "Copo 550 ml R$ 23,00" at bounding box center [151, 138] width 156 height 20
click at [215, 202] on button "+" at bounding box center [221, 203] width 12 height 12
click at [164, 132] on div "Copo 550 ml R$ 23,00" at bounding box center [151, 138] width 156 height 20
radio input "true"
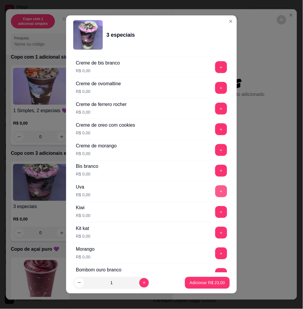
click at [215, 190] on button "+" at bounding box center [221, 192] width 12 height 12
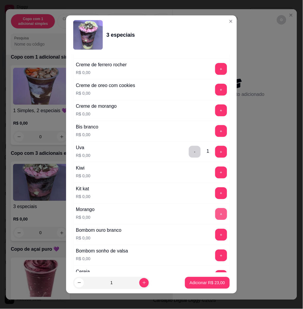
click at [215, 216] on button "+" at bounding box center [221, 214] width 12 height 12
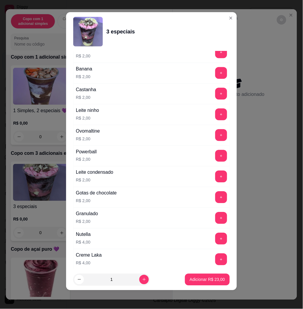
scroll to position [906, 0]
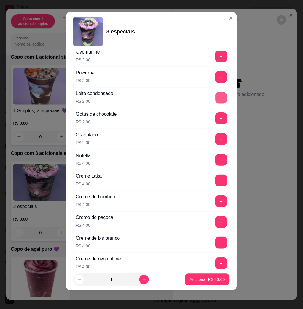
click at [215, 99] on button "+" at bounding box center [221, 98] width 12 height 12
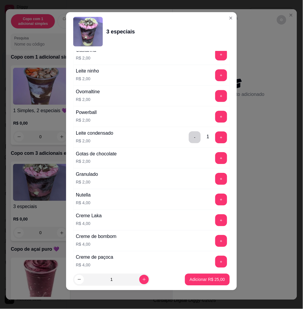
scroll to position [827, 0]
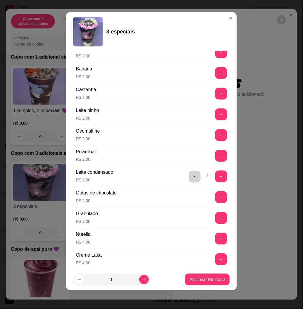
click at [215, 115] on button "+" at bounding box center [221, 115] width 12 height 12
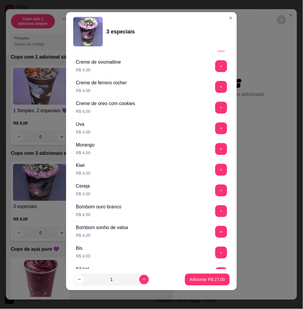
scroll to position [1206, 0]
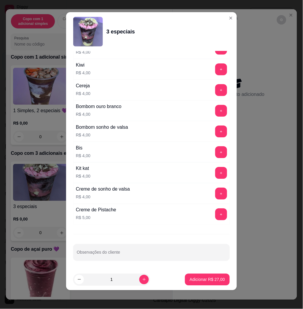
click at [159, 248] on div at bounding box center [151, 253] width 149 height 12
type input "comer"
click at [216, 281] on button "Adicionar R$ 27,00" at bounding box center [207, 280] width 44 height 12
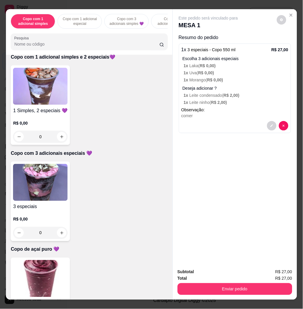
click at [254, 292] on div "Subtotal R$ 27,00 Total R$ 27,00 Enviar pedido" at bounding box center [235, 282] width 124 height 36
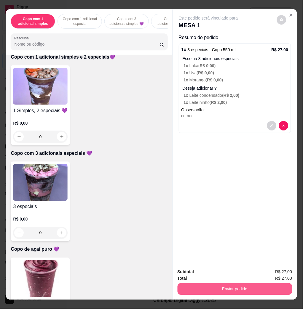
click at [250, 288] on button "Enviar pedido" at bounding box center [234, 289] width 115 height 12
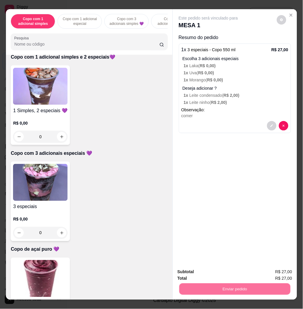
click at [225, 275] on button "Não registrar e enviar pedido" at bounding box center [215, 271] width 62 height 11
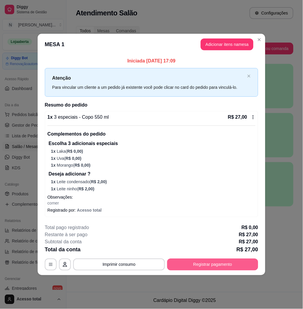
click at [230, 263] on button "Registrar pagamento" at bounding box center [212, 265] width 91 height 12
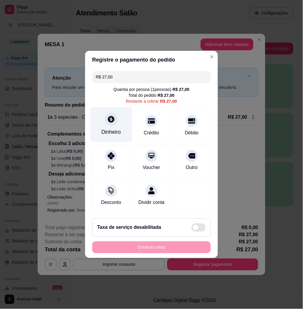
click at [105, 130] on div "Dinheiro" at bounding box center [111, 132] width 20 height 8
click at [136, 149] on input "0,00" at bounding box center [151, 149] width 118 height 12
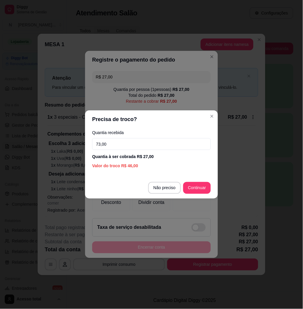
drag, startPoint x: 162, startPoint y: 146, endPoint x: 48, endPoint y: 144, distance: 114.0
click at [48, 144] on div "Precisa de troco? Quantia recebida 73,00 Quantia à ser cobrada R$ 27,00 Valor d…" at bounding box center [151, 154] width 303 height 309
type input "100,00"
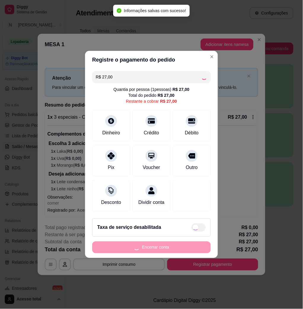
type input "R$ 0,00"
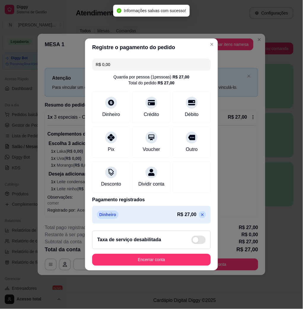
click at [166, 270] on footer "Taxa de serviço desabilitada Encerrar conta" at bounding box center [151, 248] width 133 height 44
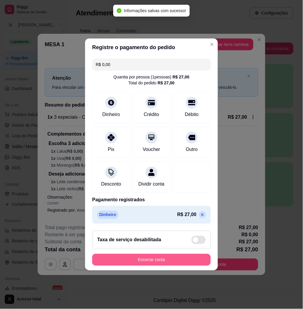
click at [166, 266] on button "Encerrar conta" at bounding box center [151, 260] width 118 height 12
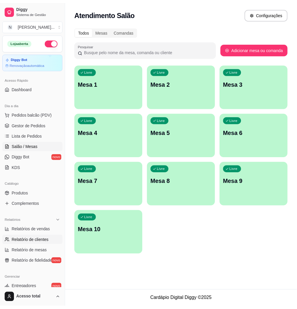
scroll to position [79, 0]
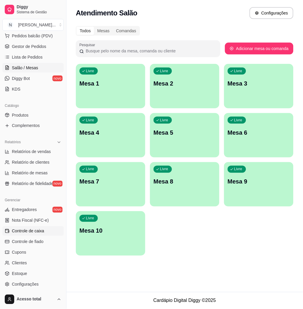
click at [44, 232] on span "Controle de caixa" at bounding box center [28, 231] width 32 height 6
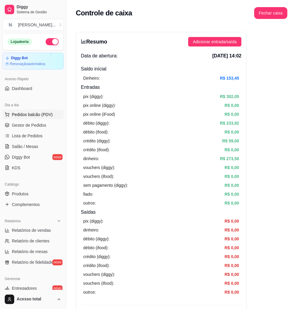
click at [33, 118] on button "Pedidos balcão (PDV)" at bounding box center [32, 114] width 61 height 9
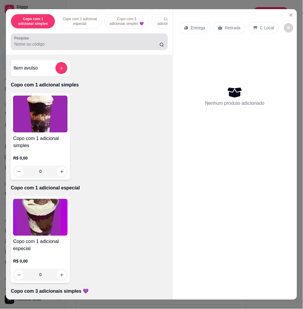
click at [67, 48] on div at bounding box center [88, 42] width 149 height 12
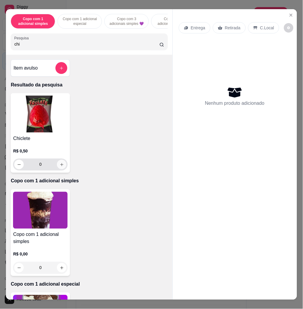
type input "chi"
click at [57, 169] on button "increase-product-quantity" at bounding box center [61, 164] width 9 height 9
type input "1"
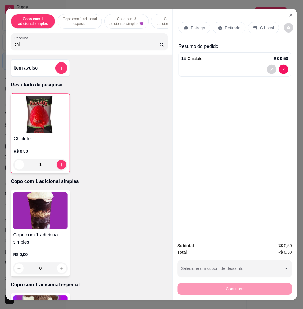
click at [253, 25] on icon at bounding box center [255, 27] width 5 height 5
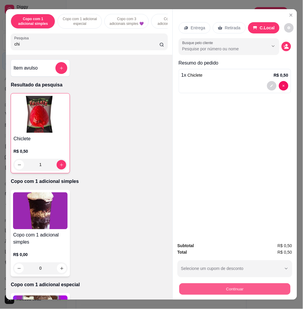
click at [247, 283] on button "Continuar" at bounding box center [234, 289] width 111 height 12
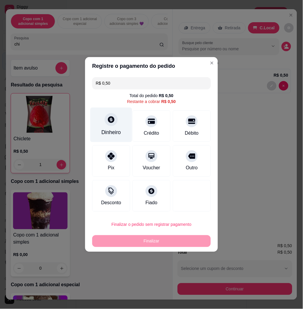
click at [97, 122] on div "Dinheiro" at bounding box center [111, 125] width 42 height 35
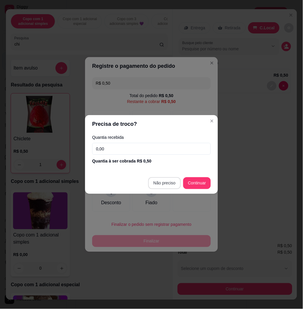
type input "R$ 0,00"
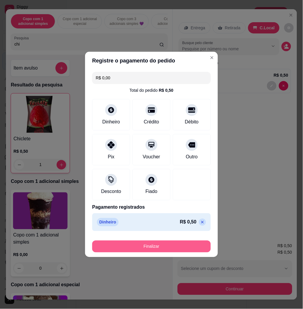
click at [176, 244] on button "Finalizar" at bounding box center [151, 247] width 118 height 12
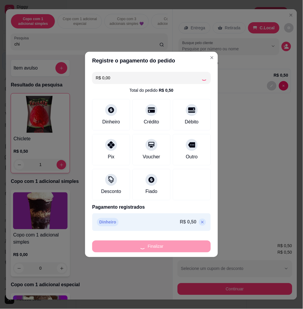
type input "0"
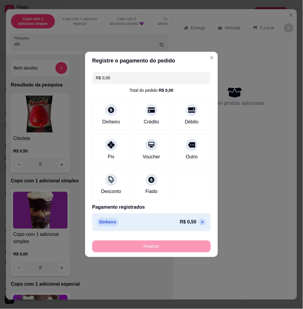
type input "-R$ 0,50"
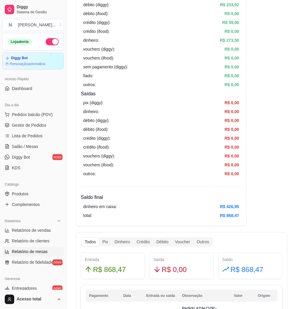
scroll to position [79, 0]
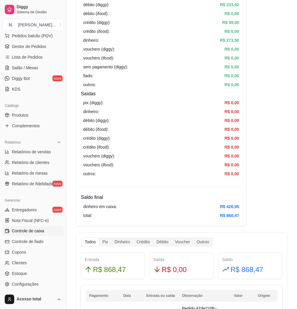
click at [41, 233] on span "Controle de caixa" at bounding box center [28, 231] width 32 height 6
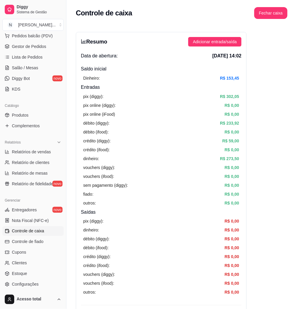
click at [41, 233] on span "Controle de caixa" at bounding box center [28, 231] width 32 height 6
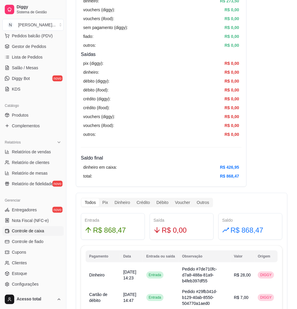
scroll to position [237, 0]
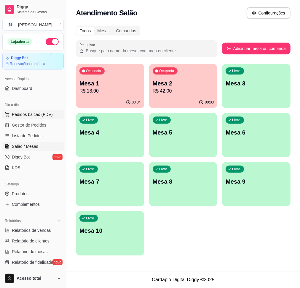
click at [51, 117] on span "Pedidos balcão (PDV)" at bounding box center [32, 115] width 41 height 6
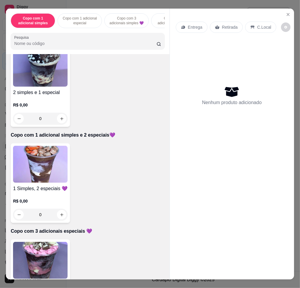
scroll to position [552, 0]
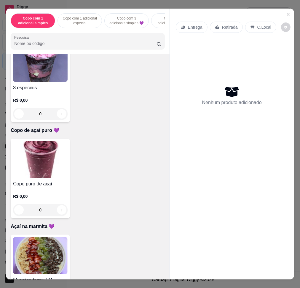
click at [42, 159] on img at bounding box center [40, 159] width 54 height 37
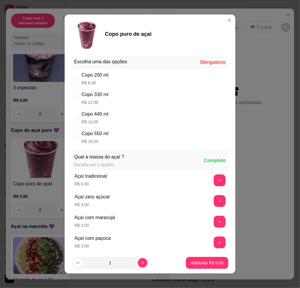
click at [118, 136] on div "Copo 550 ml R$ 16,00" at bounding box center [150, 138] width 156 height 20
radio input "true"
click at [138, 266] on button "increase-product-quantity" at bounding box center [142, 262] width 9 height 9
type input "2"
click at [190, 271] on footer "2 Adicionar R$ 32,00" at bounding box center [150, 263] width 171 height 21
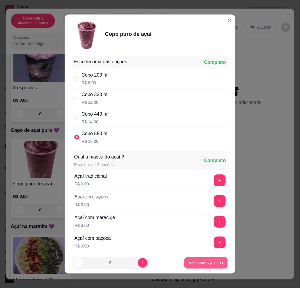
click at [195, 265] on p "Adicionar R$ 32,00" at bounding box center [206, 263] width 34 height 6
type input "2"
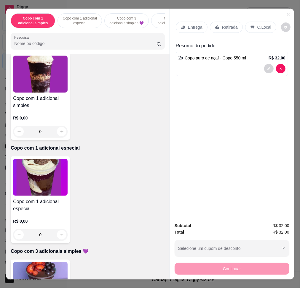
scroll to position [0, 0]
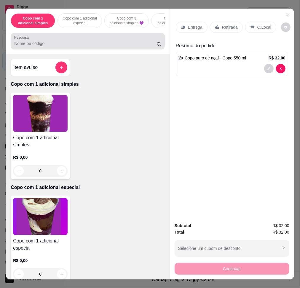
click at [62, 41] on div at bounding box center [87, 41] width 147 height 12
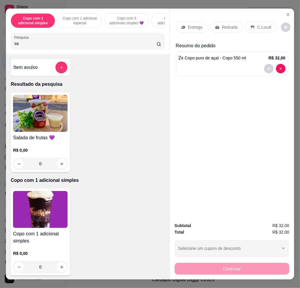
type input "sa"
click at [59, 131] on img at bounding box center [40, 113] width 54 height 37
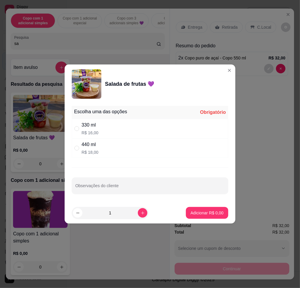
click at [143, 165] on div "Escolha uma das opções Obrigatório 330 ml R$ 16,00 440 ml R$ 18,00 Observações …" at bounding box center [150, 153] width 171 height 99
click at [157, 153] on div "440 ml R$ 18,00" at bounding box center [150, 149] width 156 height 20
radio input "true"
click at [197, 223] on footer "1 Adicionar R$ 18,00" at bounding box center [150, 212] width 171 height 21
click at [199, 215] on p "Adicionar R$ 18,00" at bounding box center [205, 213] width 35 height 6
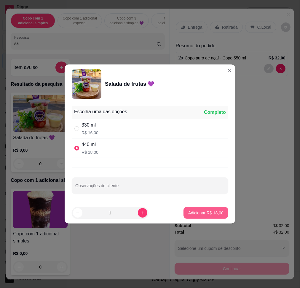
type input "1"
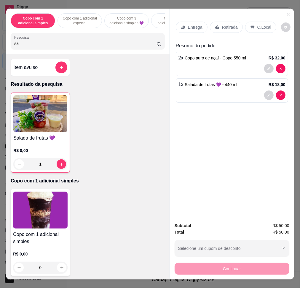
click at [196, 25] on p "Entrega" at bounding box center [195, 27] width 15 height 6
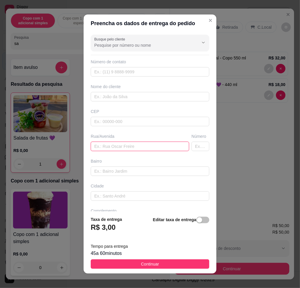
click at [118, 143] on input "text" at bounding box center [140, 146] width 98 height 9
paste input "entrega na rua josé le anos de souza, n 346 centro"
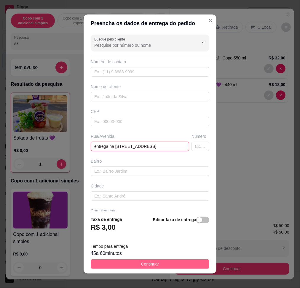
type input "entrega na rua josé le anos de souza, n 346 centro"
click at [164, 263] on button "Continuar" at bounding box center [150, 264] width 118 height 9
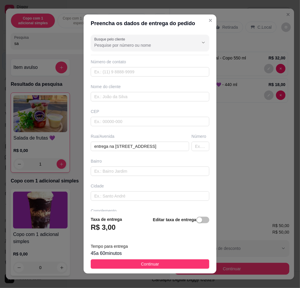
scroll to position [0, 0]
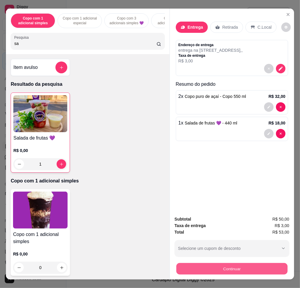
click at [207, 263] on button "Continuar" at bounding box center [231, 269] width 111 height 12
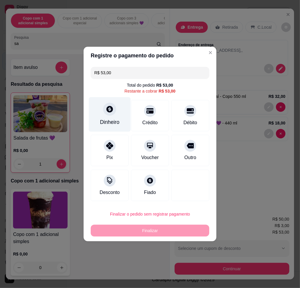
click at [105, 121] on div "Dinheiro" at bounding box center [110, 122] width 20 height 8
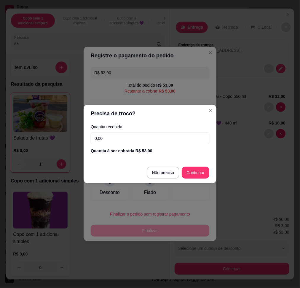
click at [124, 141] on input "0,00" at bounding box center [150, 139] width 118 height 12
type input "55,00"
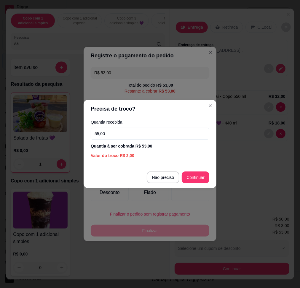
type input "R$ 0,00"
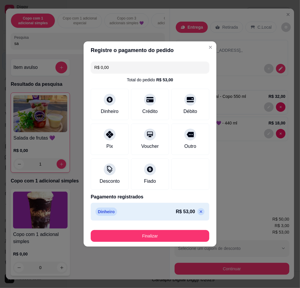
click at [195, 237] on button "Finalizar" at bounding box center [150, 236] width 118 height 12
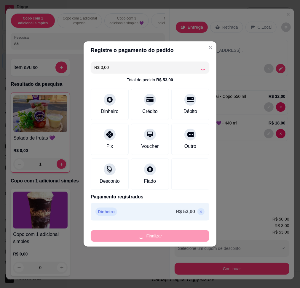
type input "0"
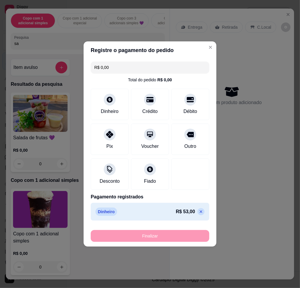
type input "-R$ 53,00"
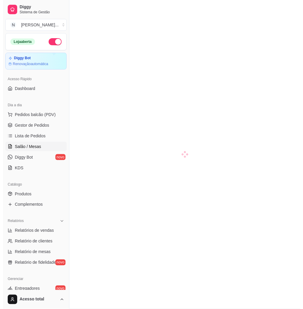
scroll to position [39, 0]
